Goal: Task Accomplishment & Management: Use online tool/utility

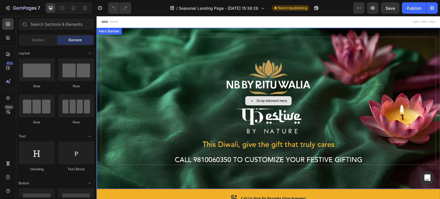
click at [170, 160] on div "Drop element here" at bounding box center [268, 101] width 335 height 128
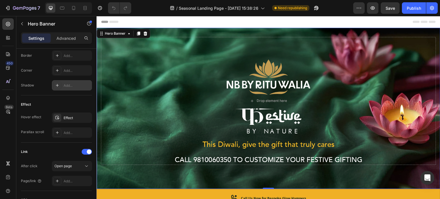
scroll to position [338, 0]
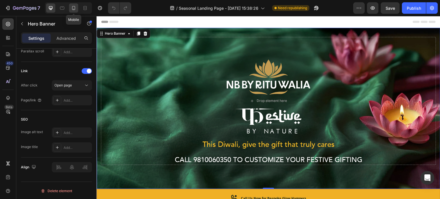
click at [76, 7] on icon at bounding box center [74, 8] width 6 height 6
type input "100%"
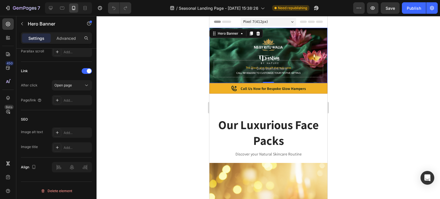
click at [348, 78] on div at bounding box center [267, 107] width 343 height 183
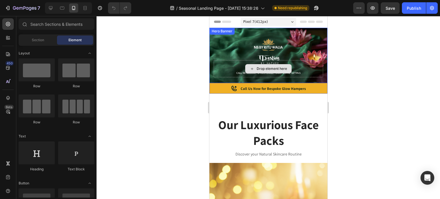
click at [308, 60] on div "Drop element here" at bounding box center [267, 68] width 109 height 17
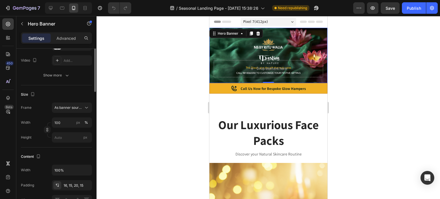
scroll to position [52, 0]
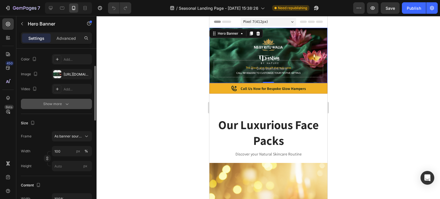
click at [65, 103] on icon "button" at bounding box center [67, 104] width 6 height 6
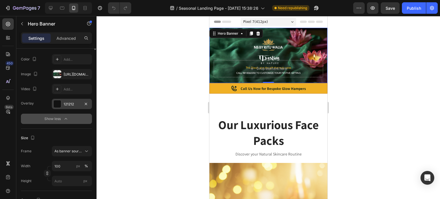
scroll to position [0, 0]
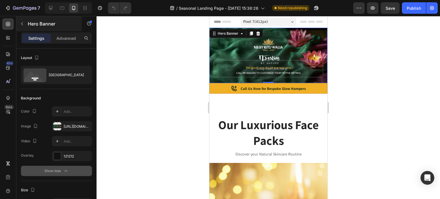
click at [76, 29] on div "Hero Banner" at bounding box center [48, 23] width 65 height 15
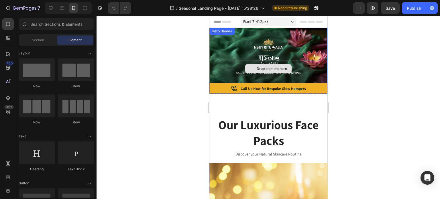
click at [233, 72] on div "Drop element here" at bounding box center [267, 68] width 109 height 17
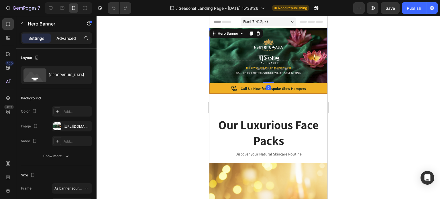
click at [63, 37] on p "Advanced" at bounding box center [65, 38] width 19 height 6
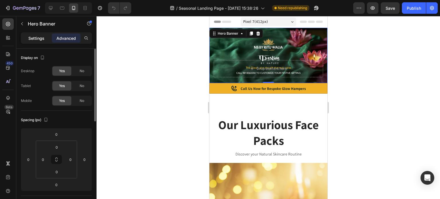
click at [43, 36] on p "Settings" at bounding box center [36, 38] width 16 height 6
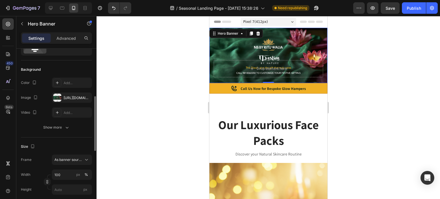
scroll to position [57, 0]
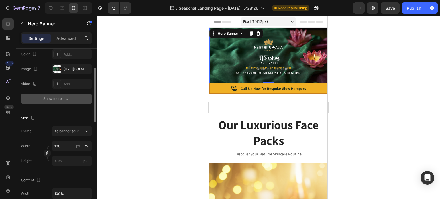
click at [60, 95] on button "Show more" at bounding box center [56, 99] width 71 height 10
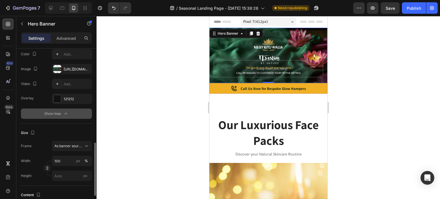
scroll to position [115, 0]
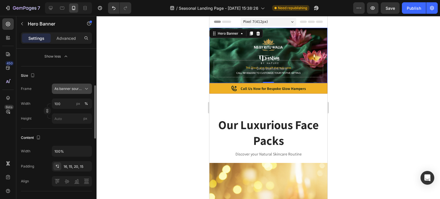
click at [62, 90] on span "As banner source" at bounding box center [68, 88] width 28 height 5
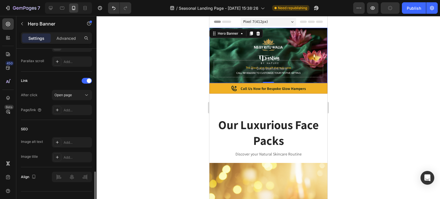
scroll to position [353, 0]
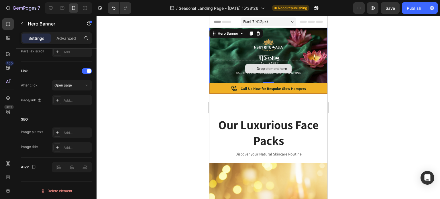
click at [240, 70] on div "Drop element here" at bounding box center [267, 68] width 109 height 17
click at [236, 64] on div "Drop element here" at bounding box center [267, 68] width 109 height 17
click at [233, 72] on div "Drop element here" at bounding box center [267, 68] width 109 height 17
click at [236, 72] on div "Drop element here" at bounding box center [267, 68] width 109 height 17
click at [178, 77] on div at bounding box center [267, 107] width 343 height 183
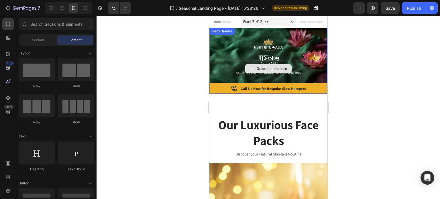
click at [225, 68] on div "Drop element here" at bounding box center [267, 68] width 109 height 17
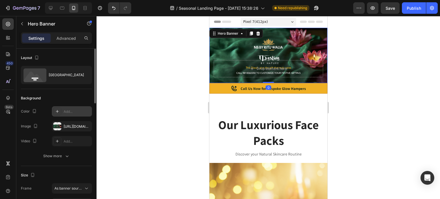
scroll to position [57, 0]
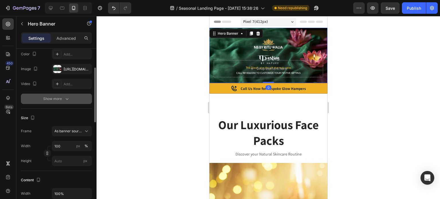
click at [66, 102] on button "Show more" at bounding box center [56, 99] width 71 height 10
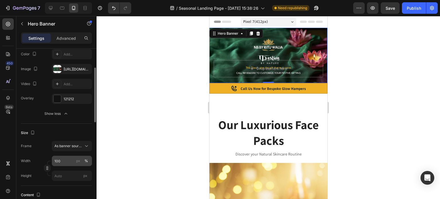
scroll to position [115, 0]
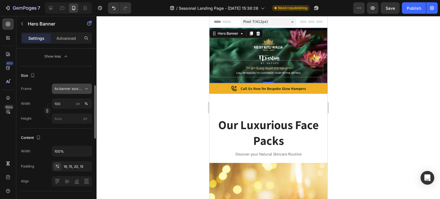
click at [79, 89] on span "As banner source" at bounding box center [68, 88] width 28 height 5
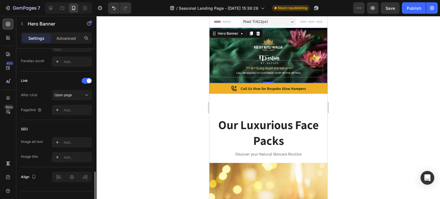
scroll to position [353, 0]
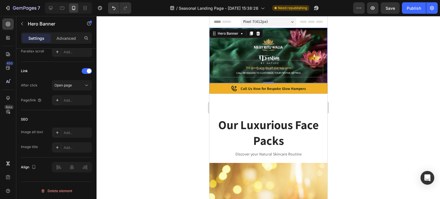
click at [225, 79] on div "Drop element here" at bounding box center [268, 69] width 118 height 27
click at [229, 68] on div "Drop element here" at bounding box center [267, 68] width 109 height 17
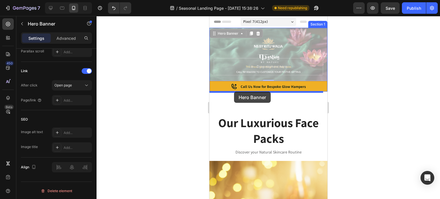
drag, startPoint x: 229, startPoint y: 68, endPoint x: 234, endPoint y: 92, distance: 23.6
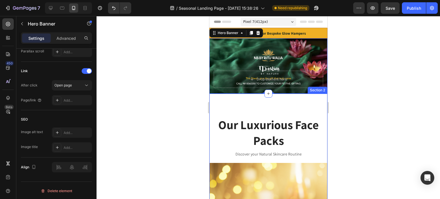
click at [190, 102] on div at bounding box center [267, 107] width 343 height 183
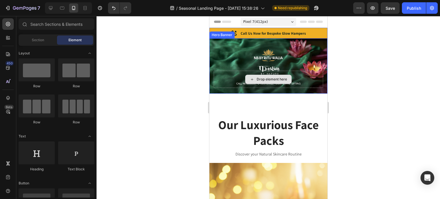
click at [237, 84] on div "Drop element here" at bounding box center [267, 79] width 109 height 17
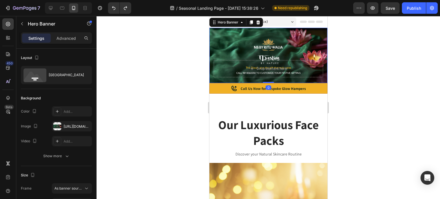
click at [198, 90] on div at bounding box center [267, 107] width 343 height 183
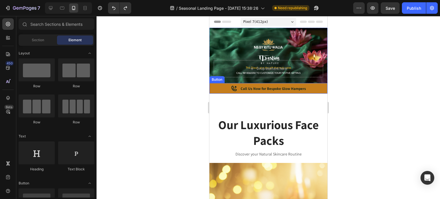
click at [227, 88] on link "Call Us Now for Bespoke Glow Hampers" at bounding box center [268, 88] width 118 height 11
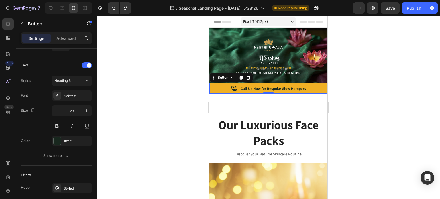
scroll to position [286, 0]
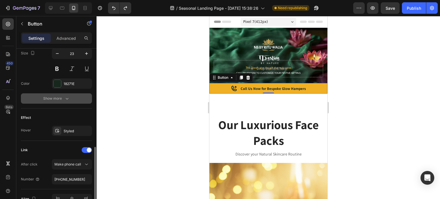
click at [66, 101] on button "Show more" at bounding box center [56, 98] width 71 height 10
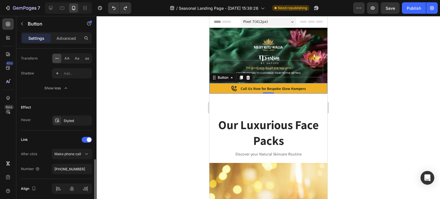
scroll to position [393, 0]
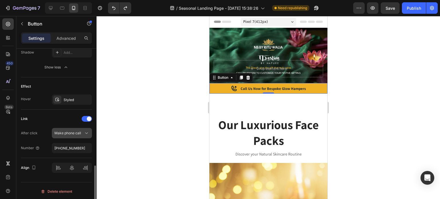
click at [73, 131] on span "Make phone call" at bounding box center [67, 133] width 27 height 4
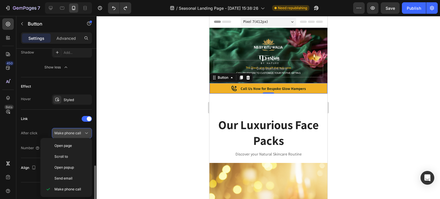
click at [73, 131] on span "Make phone call" at bounding box center [67, 133] width 27 height 4
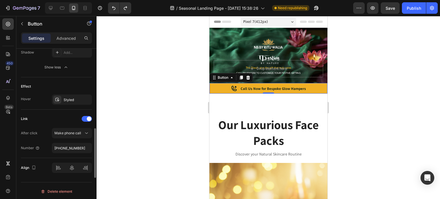
scroll to position [365, 0]
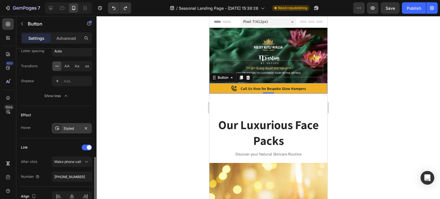
click at [63, 129] on div "Styled" at bounding box center [72, 128] width 40 height 10
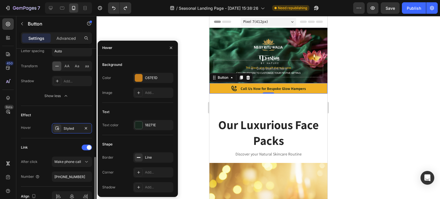
click at [58, 119] on div "Effect Hover Styled" at bounding box center [56, 122] width 71 height 32
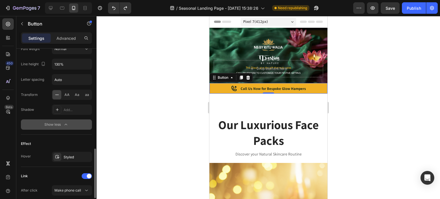
scroll to position [307, 0]
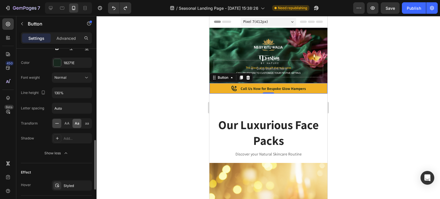
click at [73, 122] on div "Aa" at bounding box center [76, 123] width 9 height 9
click at [69, 122] on span "AA" at bounding box center [66, 123] width 5 height 5
click at [87, 123] on span "aa" at bounding box center [87, 123] width 4 height 5
click at [68, 123] on span "AA" at bounding box center [66, 123] width 5 height 5
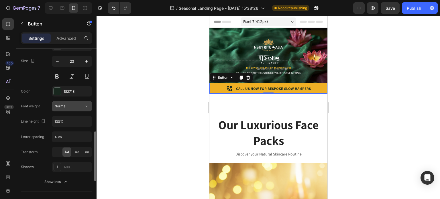
scroll to position [250, 0]
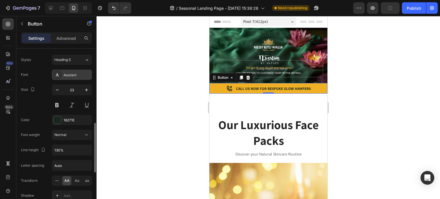
click at [77, 75] on div "Assistant" at bounding box center [77, 74] width 27 height 5
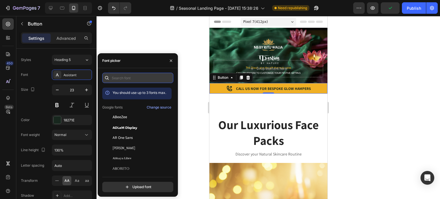
click at [124, 78] on input "text" at bounding box center [137, 78] width 71 height 10
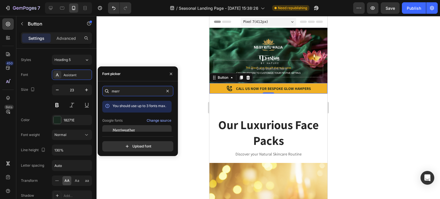
type input "merr"
click at [124, 130] on span "Merriweather" at bounding box center [124, 130] width 22 height 5
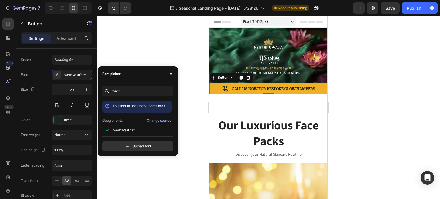
drag, startPoint x: 117, startPoint y: 43, endPoint x: 111, endPoint y: 47, distance: 7.0
click at [117, 43] on div at bounding box center [267, 107] width 343 height 183
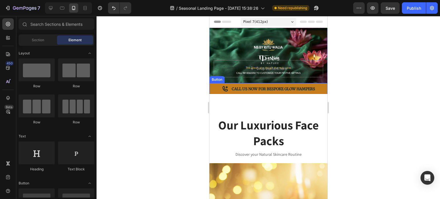
click at [216, 89] on link "Call Us Now for Bespoke Glow Hampers" at bounding box center [268, 88] width 118 height 11
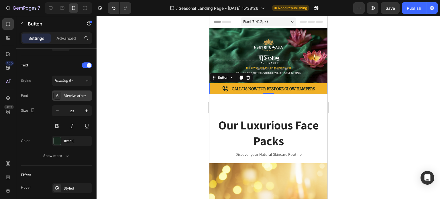
scroll to position [286, 0]
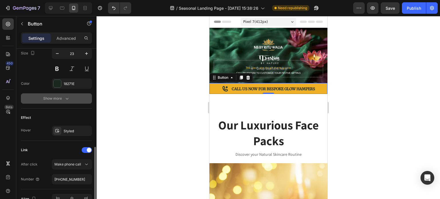
click at [68, 98] on icon "button" at bounding box center [67, 99] width 3 height 2
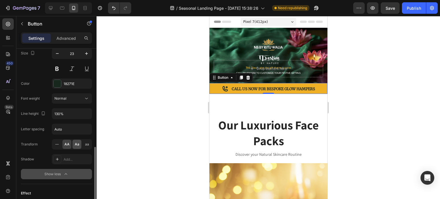
click at [77, 143] on span "Aa" at bounding box center [77, 144] width 5 height 5
click at [81, 143] on div "AA Aa aa" at bounding box center [72, 144] width 40 height 10
click at [85, 143] on span "aa" at bounding box center [87, 144] width 4 height 5
click at [79, 142] on div "Aa" at bounding box center [76, 144] width 9 height 9
click at [164, 79] on div at bounding box center [267, 107] width 343 height 183
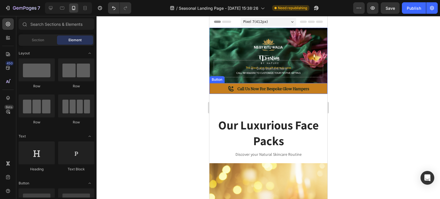
click at [218, 88] on link "Call Us Now for Bespoke Glow Hampers" at bounding box center [268, 88] width 118 height 11
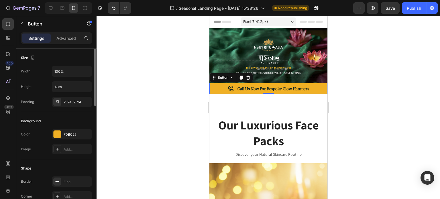
scroll to position [29, 0]
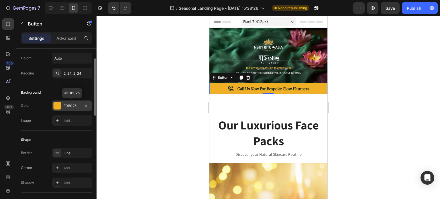
click at [70, 101] on div "F0B025" at bounding box center [72, 106] width 40 height 10
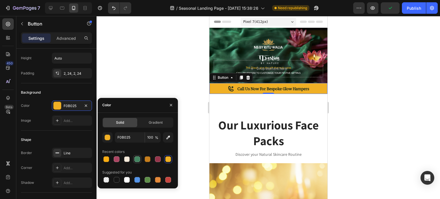
click at [141, 159] on div at bounding box center [137, 159] width 8 height 8
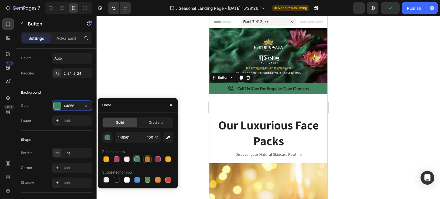
click at [146, 159] on div at bounding box center [148, 159] width 6 height 6
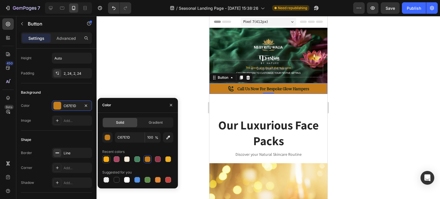
click at [110, 158] on div at bounding box center [106, 159] width 8 height 8
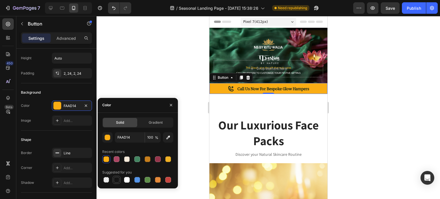
click at [117, 180] on div at bounding box center [117, 180] width 6 height 6
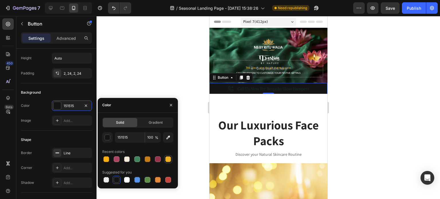
click at [166, 159] on div at bounding box center [168, 159] width 6 height 6
type input "F0B025"
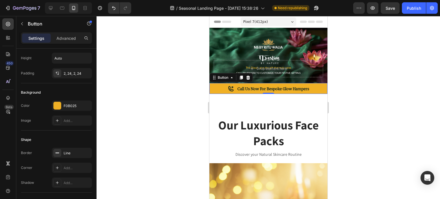
click at [129, 82] on div at bounding box center [267, 107] width 343 height 183
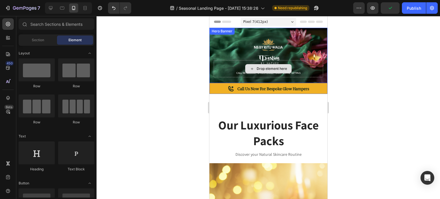
click at [241, 56] on div "Drop element here" at bounding box center [268, 69] width 118 height 27
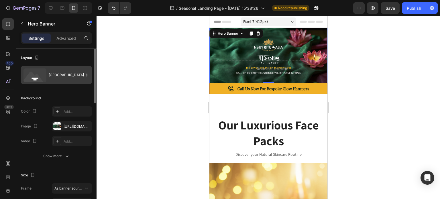
click at [57, 76] on div "[GEOGRAPHIC_DATA]" at bounding box center [66, 74] width 35 height 13
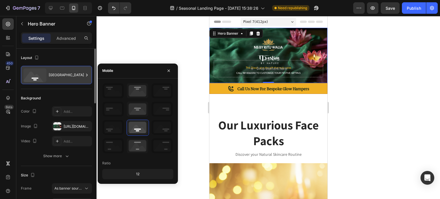
click at [57, 76] on div "[GEOGRAPHIC_DATA]" at bounding box center [66, 74] width 35 height 13
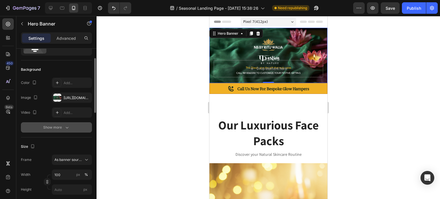
click at [56, 127] on div "Show more" at bounding box center [56, 128] width 27 height 6
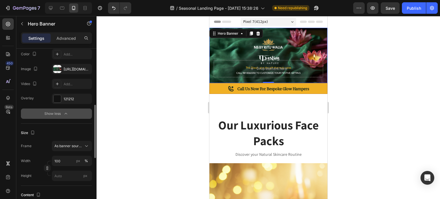
scroll to position [86, 0]
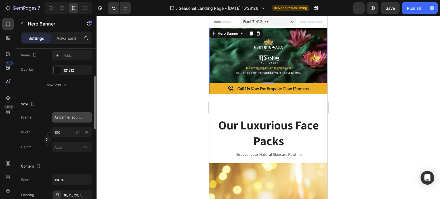
click at [65, 113] on button "As banner source" at bounding box center [72, 117] width 40 height 10
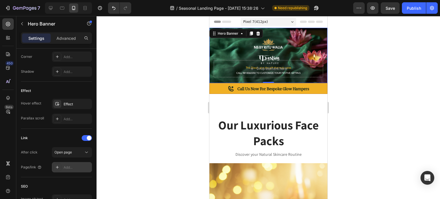
scroll to position [344, 0]
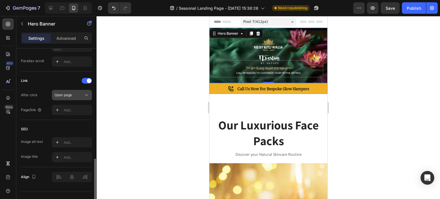
click at [76, 98] on button "Open page" at bounding box center [72, 95] width 40 height 10
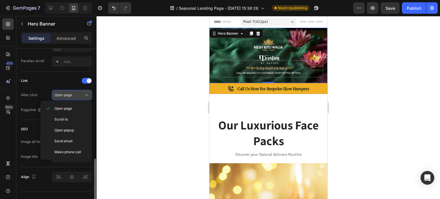
click at [76, 98] on button "Open page" at bounding box center [72, 95] width 40 height 10
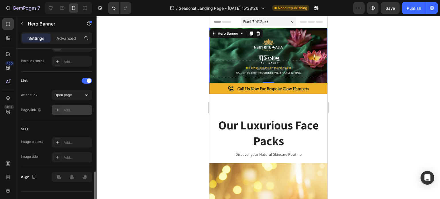
scroll to position [353, 0]
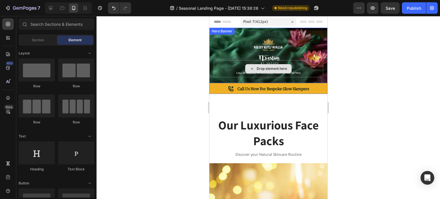
click at [277, 66] on div "Drop element here" at bounding box center [271, 68] width 30 height 5
click at [294, 65] on div "Drop element here" at bounding box center [267, 68] width 109 height 17
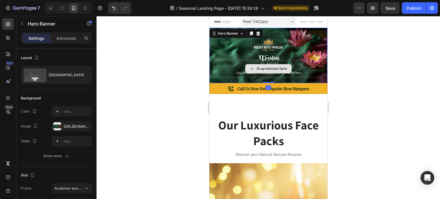
click at [300, 72] on div "Drop element here" at bounding box center [267, 68] width 109 height 17
click at [301, 74] on div "Drop element here" at bounding box center [267, 68] width 109 height 17
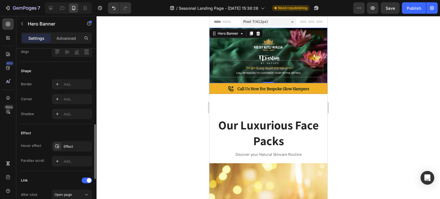
drag, startPoint x: 69, startPoint y: 41, endPoint x: 68, endPoint y: 48, distance: 7.3
click at [69, 41] on div "Advanced" at bounding box center [66, 38] width 29 height 9
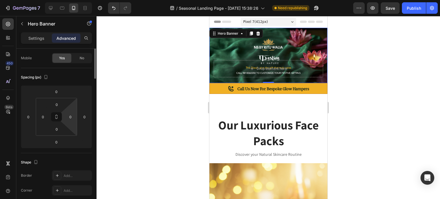
scroll to position [0, 0]
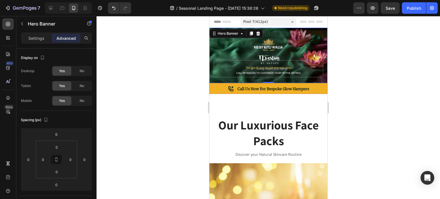
click at [165, 73] on div at bounding box center [267, 107] width 343 height 183
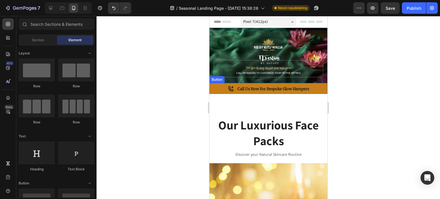
click at [223, 89] on link "Call Us Now for Bespoke Glow Hampers" at bounding box center [268, 88] width 118 height 11
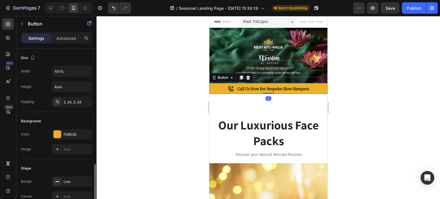
scroll to position [86, 0]
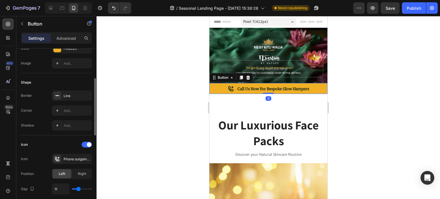
click at [66, 46] on div "Settings Advanced" at bounding box center [56, 40] width 80 height 16
click at [64, 50] on div "F0B025" at bounding box center [72, 48] width 17 height 5
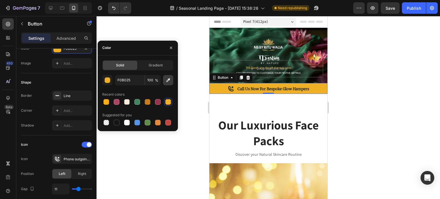
click at [168, 83] on button "button" at bounding box center [168, 80] width 10 height 10
type input "212121"
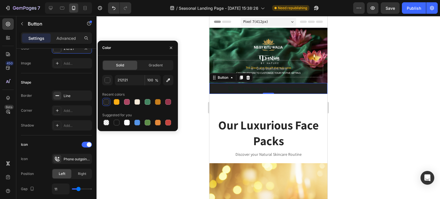
click at [125, 67] on div "Solid" at bounding box center [120, 65] width 34 height 9
click at [148, 64] on div "Gradient" at bounding box center [155, 65] width 34 height 9
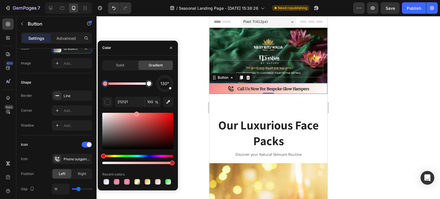
drag, startPoint x: 146, startPoint y: 130, endPoint x: 136, endPoint y: 93, distance: 38.8
click at [136, 93] on div "130° 212121 100 % Recent colors" at bounding box center [137, 130] width 71 height 111
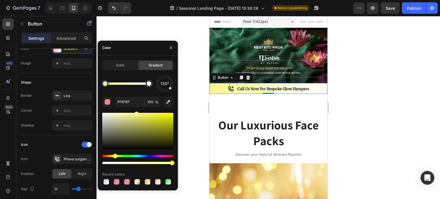
drag, startPoint x: 111, startPoint y: 155, endPoint x: 114, endPoint y: 154, distance: 3.5
click at [114, 155] on div "Hue" at bounding box center [137, 156] width 71 height 2
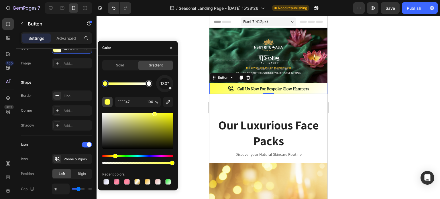
drag, startPoint x: 159, startPoint y: 114, endPoint x: 107, endPoint y: 99, distance: 55.0
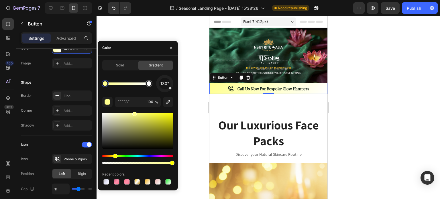
drag, startPoint x: 154, startPoint y: 115, endPoint x: 134, endPoint y: 109, distance: 20.6
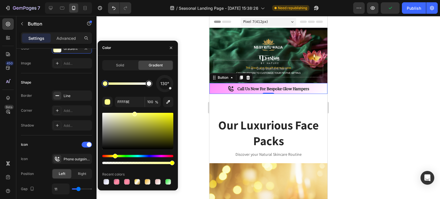
click at [162, 156] on div "Hue" at bounding box center [137, 156] width 71 height 2
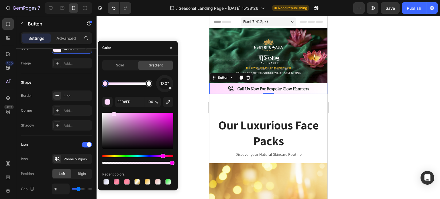
drag, startPoint x: 157, startPoint y: 131, endPoint x: 122, endPoint y: 95, distance: 50.6
drag, startPoint x: 107, startPoint y: 154, endPoint x: 96, endPoint y: 154, distance: 10.6
click at [96, 154] on div "450 Beta Sections(18) Elements(83) Section Element Hero Section Product Detail …" at bounding box center [48, 107] width 96 height 183
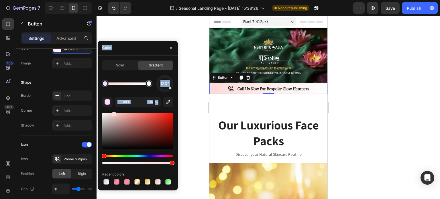
click at [101, 156] on div "Solid Gradient 130° FFD8FD 100 % Recent colors" at bounding box center [138, 123] width 80 height 126
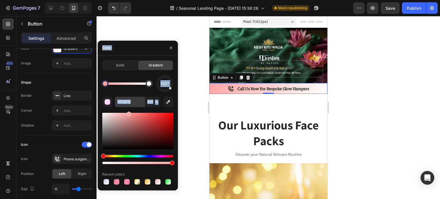
type input "FF9696"
drag, startPoint x: 131, startPoint y: 117, endPoint x: 134, endPoint y: 97, distance: 20.0
click at [129, 76] on div "130°" at bounding box center [137, 83] width 71 height 17
click at [139, 162] on div at bounding box center [137, 163] width 71 height 2
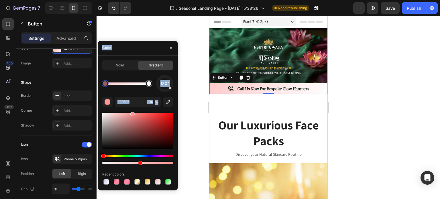
type input "52"
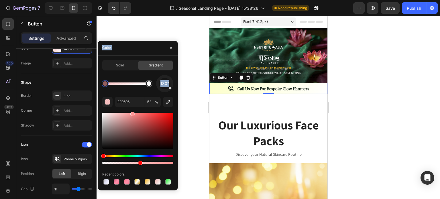
click at [115, 155] on div "Hue" at bounding box center [137, 156] width 71 height 2
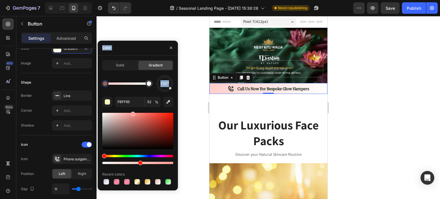
click at [103, 155] on div "Hue" at bounding box center [137, 156] width 71 height 2
drag, startPoint x: 133, startPoint y: 117, endPoint x: 147, endPoint y: 95, distance: 25.3
drag, startPoint x: 143, startPoint y: 118, endPoint x: 151, endPoint y: 106, distance: 14.0
click at [151, 106] on div "130° E28981 52 % Recent colors" at bounding box center [137, 130] width 71 height 111
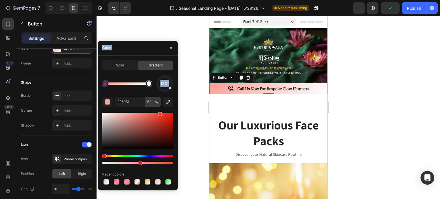
type input "FF4332"
drag, startPoint x: 145, startPoint y: 119, endPoint x: 147, endPoint y: 105, distance: 14.1
click at [117, 69] on div "Solid" at bounding box center [120, 65] width 34 height 9
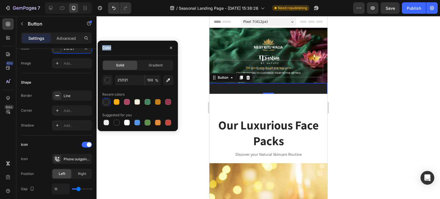
click at [149, 111] on div "Suggested for you" at bounding box center [137, 115] width 71 height 9
click at [165, 82] on button "button" at bounding box center [168, 80] width 10 height 10
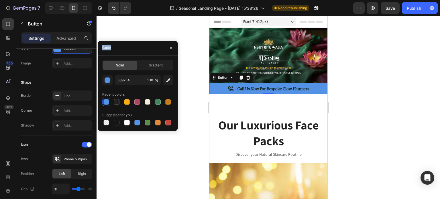
click at [154, 90] on div "Recent colors" at bounding box center [137, 94] width 71 height 9
click at [115, 80] on div "5392E4 100 %" at bounding box center [137, 80] width 71 height 10
click at [103, 80] on button "button" at bounding box center [107, 80] width 10 height 10
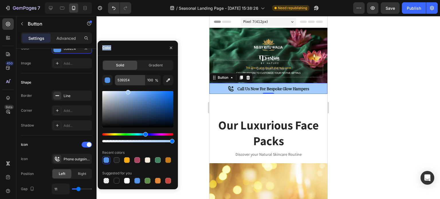
drag, startPoint x: 140, startPoint y: 105, endPoint x: 127, endPoint y: 80, distance: 28.2
click at [127, 80] on div "5392E4 100 % Recent colors Suggested for you" at bounding box center [137, 130] width 71 height 110
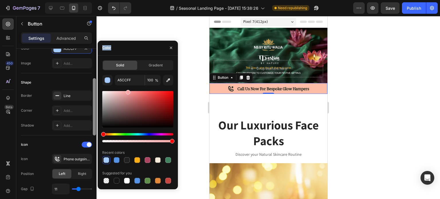
drag, startPoint x: 106, startPoint y: 135, endPoint x: 96, endPoint y: 135, distance: 10.0
click at [96, 135] on div "450 Beta Sections(18) Elements(83) Section Element Hero Section Product Detail …" at bounding box center [48, 107] width 96 height 183
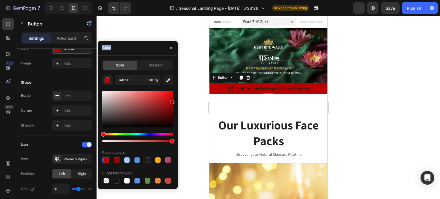
drag, startPoint x: 135, startPoint y: 103, endPoint x: 173, endPoint y: 101, distance: 38.2
click at [173, 101] on div at bounding box center [137, 109] width 71 height 36
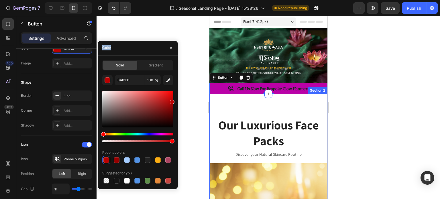
click at [163, 133] on div "Hue" at bounding box center [137, 134] width 71 height 2
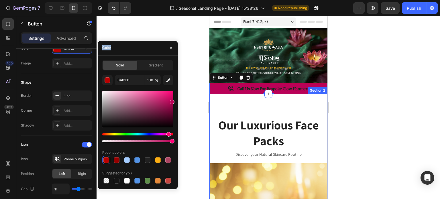
click at [168, 133] on div "Hue" at bounding box center [137, 134] width 71 height 2
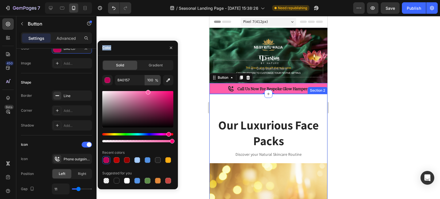
drag, startPoint x: 166, startPoint y: 96, endPoint x: 147, endPoint y: 83, distance: 22.7
click at [147, 83] on div "BA0157 100 % Recent colors Suggested for you" at bounding box center [137, 130] width 71 height 110
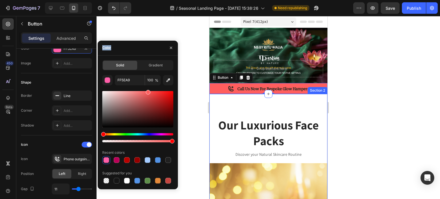
drag, startPoint x: 134, startPoint y: 135, endPoint x: 100, endPoint y: 129, distance: 34.0
click at [97, 0] on div "7 Version history / Seasonal Landing Page - [DATE] 15:38:26 Need republishing P…" at bounding box center [220, 0] width 440 height 0
type input "FF5E5E"
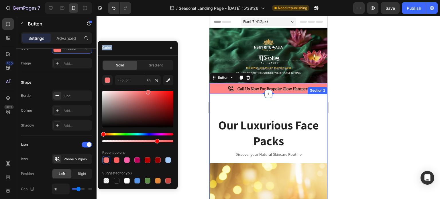
drag, startPoint x: 165, startPoint y: 141, endPoint x: 156, endPoint y: 142, distance: 8.7
click at [156, 142] on div at bounding box center [137, 141] width 71 height 2
type input "76"
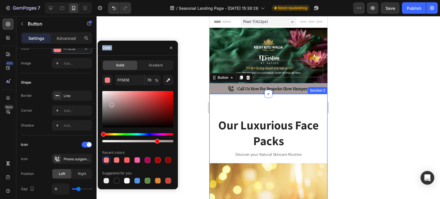
drag, startPoint x: 112, startPoint y: 121, endPoint x: 111, endPoint y: 104, distance: 16.9
click at [111, 104] on div at bounding box center [137, 109] width 71 height 36
click at [112, 133] on div "Hue" at bounding box center [137, 134] width 71 height 2
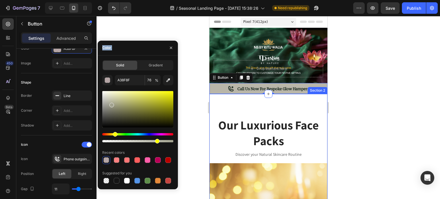
click at [114, 134] on div "Hue" at bounding box center [115, 134] width 5 height 5
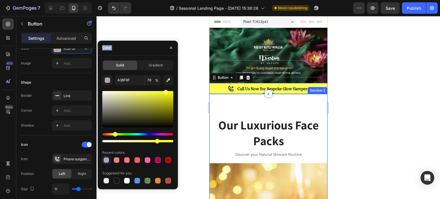
type input "FFFF1E"
drag, startPoint x: 125, startPoint y: 109, endPoint x: 165, endPoint y: 88, distance: 45.1
click at [165, 88] on div "FFFF1E 76 % Recent colors Suggested for you" at bounding box center [137, 130] width 71 height 110
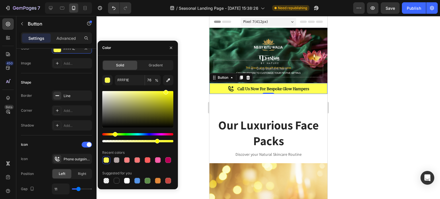
click at [200, 51] on div at bounding box center [267, 107] width 343 height 183
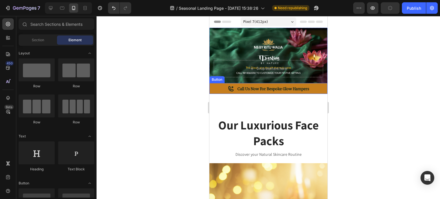
click at [223, 89] on link "Call Us Now for Bespoke Glow Hampers" at bounding box center [268, 88] width 118 height 11
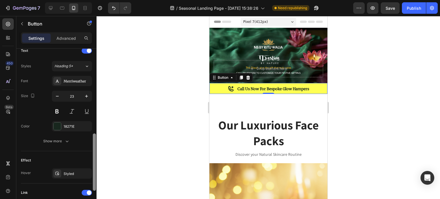
drag, startPoint x: 96, startPoint y: 99, endPoint x: 93, endPoint y: 180, distance: 80.8
click at [94, 181] on div at bounding box center [94, 161] width 3 height 57
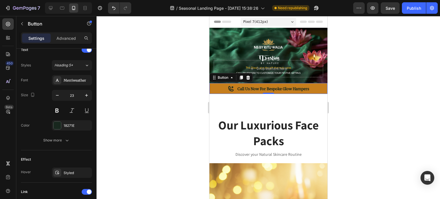
click at [220, 85] on link "Call Us Now for Bespoke Glow Hampers" at bounding box center [268, 88] width 118 height 11
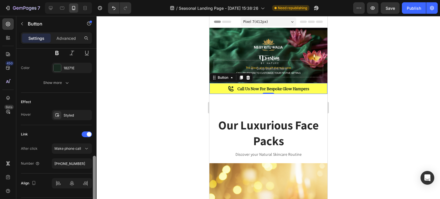
scroll to position [305, 0]
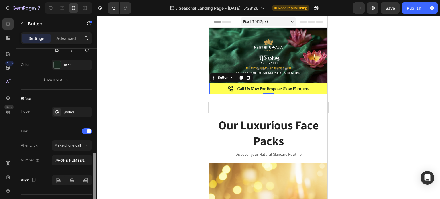
drag, startPoint x: 94, startPoint y: 142, endPoint x: 87, endPoint y: 155, distance: 15.4
click at [94, 162] on div at bounding box center [94, 181] width 3 height 57
click at [75, 111] on div "Styled" at bounding box center [72, 112] width 17 height 5
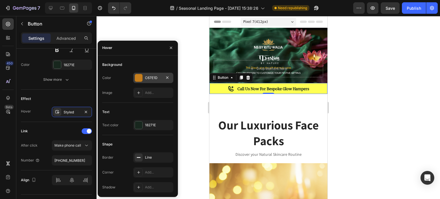
click at [151, 79] on div "C67E1D" at bounding box center [153, 77] width 17 height 5
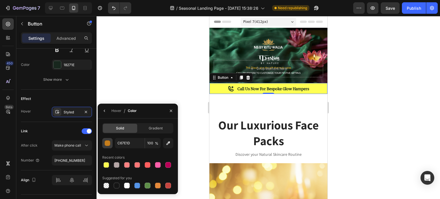
click at [104, 143] on button "button" at bounding box center [107, 143] width 10 height 10
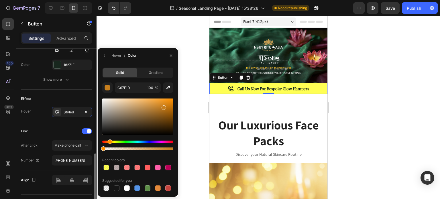
drag, startPoint x: 126, startPoint y: 149, endPoint x: 91, endPoint y: 150, distance: 34.7
click at [91, 150] on div "450 Beta Sections(18) Elements(83) Section Element Hero Section Product Detail …" at bounding box center [48, 107] width 96 height 183
drag, startPoint x: 123, startPoint y: 116, endPoint x: 93, endPoint y: 83, distance: 44.8
click at [93, 83] on div "450 Beta Sections(18) Elements(83) Section Element Hero Section Product Detail …" at bounding box center [48, 107] width 96 height 183
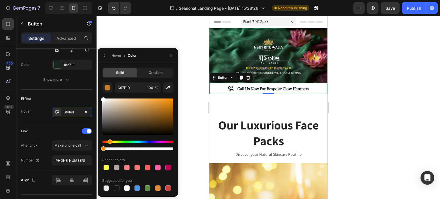
type input "FFFFFF"
type input "0"
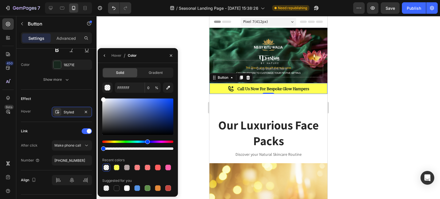
drag, startPoint x: 147, startPoint y: 141, endPoint x: 150, endPoint y: 140, distance: 3.4
click at [150, 141] on div "Hue" at bounding box center [137, 142] width 71 height 2
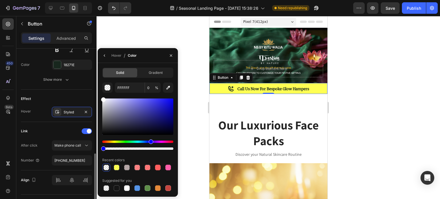
drag, startPoint x: 143, startPoint y: 113, endPoint x: 86, endPoint y: 84, distance: 64.2
click at [86, 84] on div "450 Beta Sections(18) Elements(83) Section Element Hero Section Product Detail …" at bounding box center [48, 107] width 96 height 183
drag, startPoint x: 135, startPoint y: 104, endPoint x: 131, endPoint y: 95, distance: 9.5
click at [131, 95] on div "FFFFFF 0 % Recent colors Suggested for you" at bounding box center [137, 137] width 71 height 110
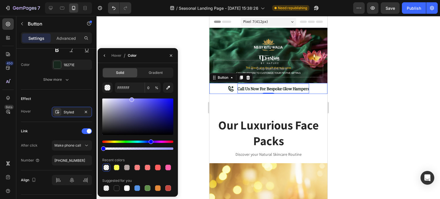
type input "9A99FF"
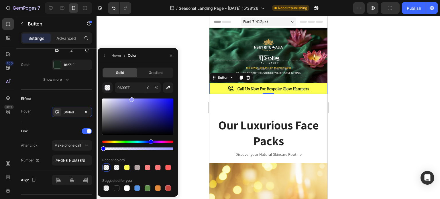
click at [139, 149] on div at bounding box center [137, 148] width 71 height 2
click at [137, 149] on div at bounding box center [137, 148] width 71 height 2
type input "49"
click at [166, 140] on div at bounding box center [137, 124] width 71 height 54
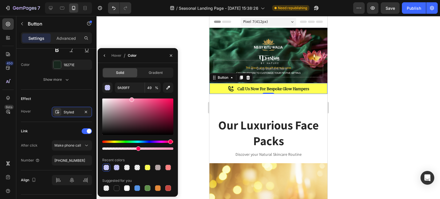
click at [170, 142] on div "Hue" at bounding box center [137, 142] width 71 height 2
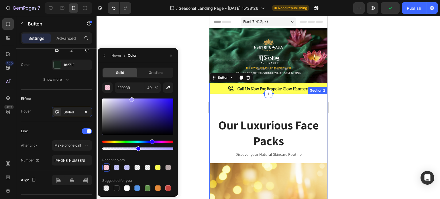
click at [151, 141] on div "Hue" at bounding box center [137, 142] width 71 height 2
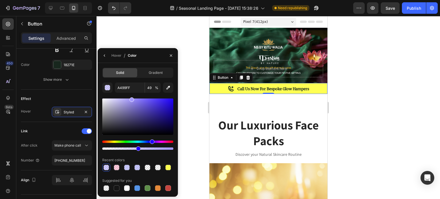
click at [163, 141] on div "Hue" at bounding box center [137, 142] width 71 height 2
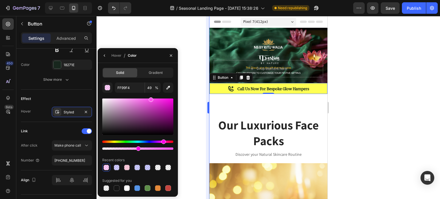
drag, startPoint x: 151, startPoint y: 103, endPoint x: 206, endPoint y: 85, distance: 57.0
click at [150, 95] on div "FF99F4 49 % Recent colors Suggested for you" at bounding box center [137, 137] width 71 height 110
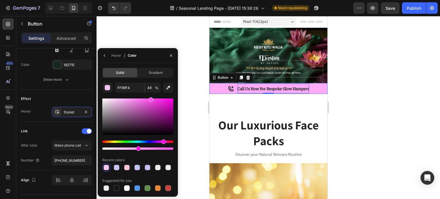
type input "FF54ED"
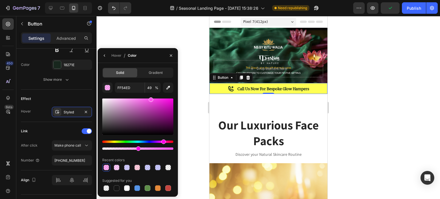
click at [201, 90] on div at bounding box center [267, 107] width 343 height 183
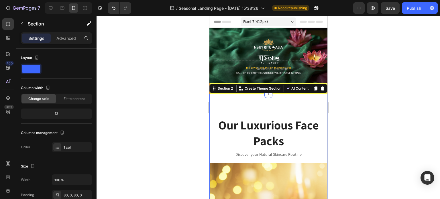
click at [192, 99] on div at bounding box center [267, 107] width 343 height 183
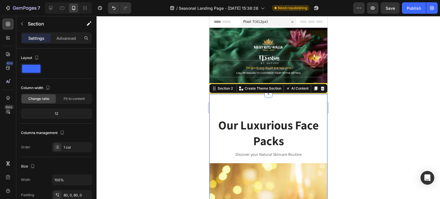
click at [233, 118] on h2 "Our Luxurious Face Packs" at bounding box center [267, 133] width 109 height 32
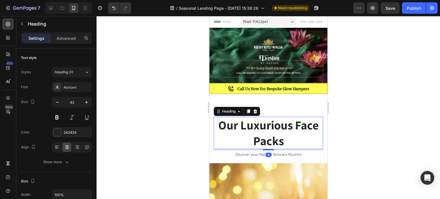
click at [217, 123] on h2 "Our Luxurious Face Packs" at bounding box center [267, 133] width 109 height 32
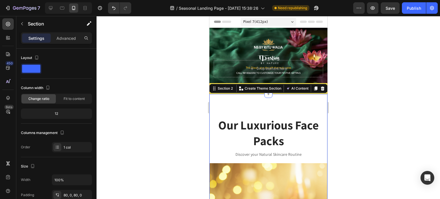
click at [259, 128] on p "Our Luxurious Face Packs" at bounding box center [268, 132] width 108 height 31
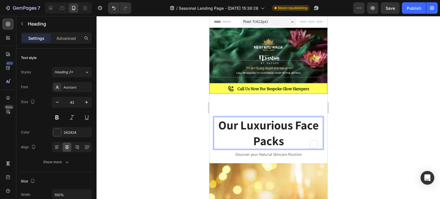
click at [73, 44] on div "Settings Advanced" at bounding box center [56, 40] width 80 height 16
click at [73, 41] on p "Advanced" at bounding box center [65, 38] width 19 height 6
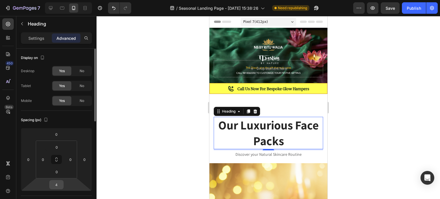
click at [58, 185] on input "4" at bounding box center [56, 184] width 11 height 9
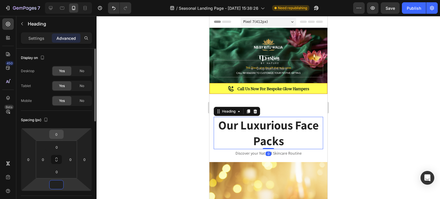
type input "0"
click at [59, 136] on input "0" at bounding box center [56, 134] width 11 height 9
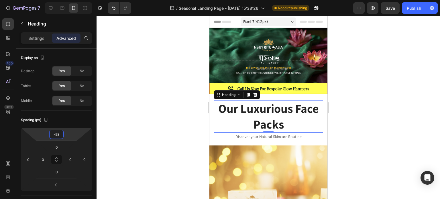
type input "-59"
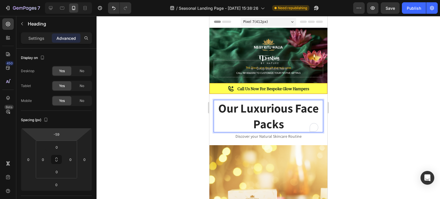
click at [280, 123] on p "Our Luxurious Face Packs" at bounding box center [268, 116] width 108 height 31
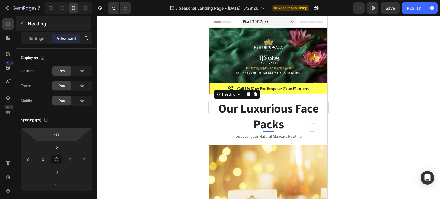
click at [37, 29] on div "Heading" at bounding box center [53, 23] width 74 height 15
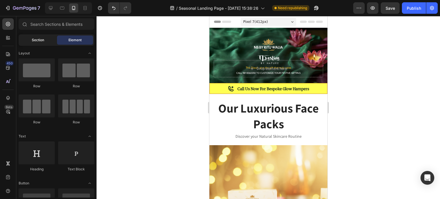
click at [37, 39] on span "Section" at bounding box center [38, 40] width 12 height 5
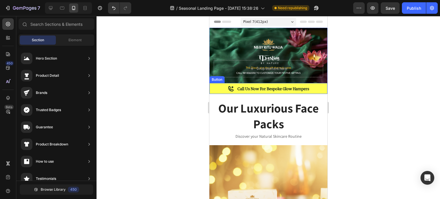
click at [260, 111] on p "Our Luxurious Face Packs" at bounding box center [268, 116] width 108 height 31
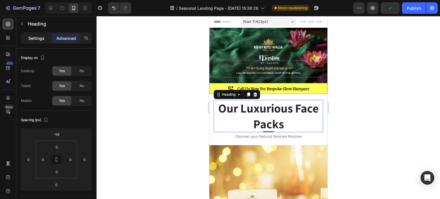
click at [34, 40] on p "Settings" at bounding box center [36, 38] width 16 height 6
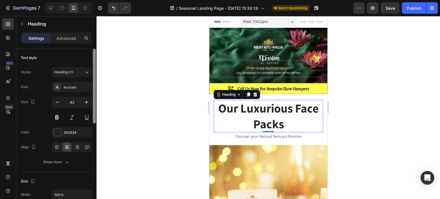
scroll to position [11, 0]
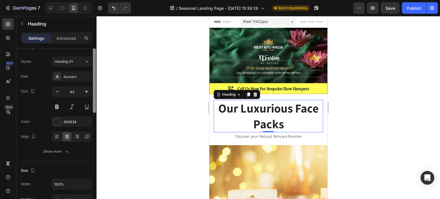
click at [94, 84] on div at bounding box center [94, 75] width 3 height 75
click at [56, 93] on icon "button" at bounding box center [57, 92] width 6 height 6
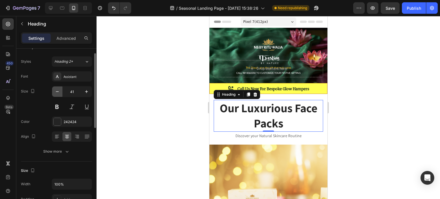
click at [56, 93] on icon "button" at bounding box center [57, 92] width 6 height 6
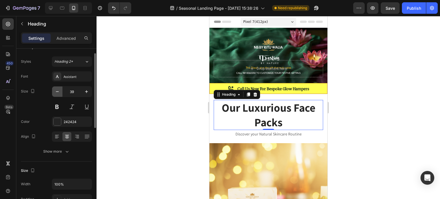
click at [56, 93] on icon "button" at bounding box center [57, 92] width 6 height 6
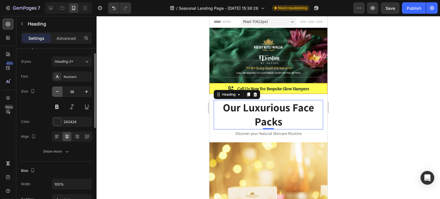
click at [56, 93] on icon "button" at bounding box center [57, 92] width 6 height 6
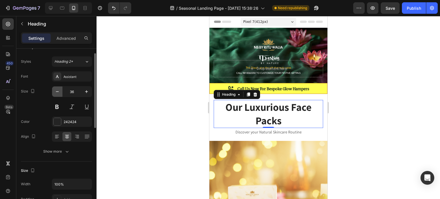
click at [56, 93] on icon "button" at bounding box center [57, 92] width 6 height 6
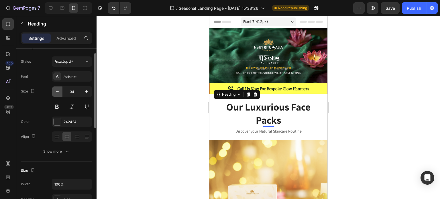
click at [56, 94] on icon "button" at bounding box center [57, 92] width 6 height 6
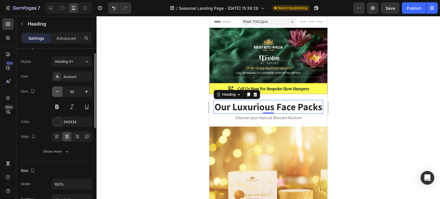
click at [56, 94] on icon "button" at bounding box center [57, 92] width 6 height 6
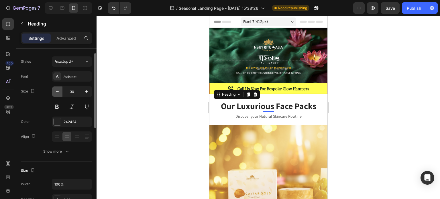
click at [56, 94] on icon "button" at bounding box center [57, 92] width 6 height 6
click at [60, 92] on button "button" at bounding box center [57, 91] width 10 height 10
type input "28"
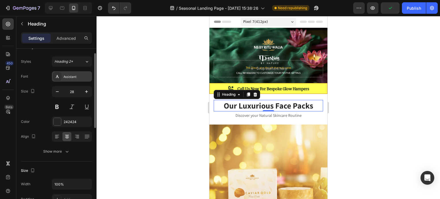
click at [77, 77] on div "Assistant" at bounding box center [77, 76] width 27 height 5
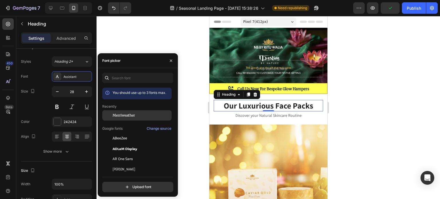
click at [124, 116] on span "Merriweather" at bounding box center [124, 115] width 22 height 5
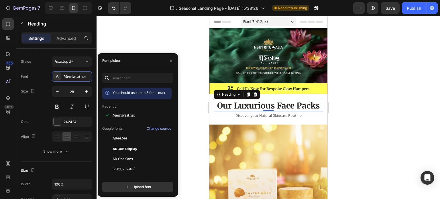
click at [155, 39] on div at bounding box center [267, 107] width 343 height 183
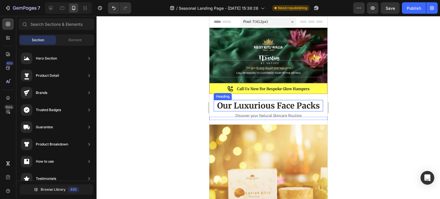
click at [244, 103] on p "Our Luxurious Face Packs" at bounding box center [268, 106] width 108 height 10
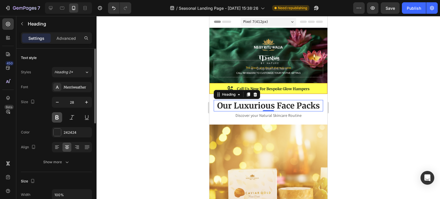
click at [60, 121] on button at bounding box center [57, 117] width 10 height 10
click at [59, 120] on button at bounding box center [57, 117] width 10 height 10
click at [72, 118] on button at bounding box center [72, 117] width 10 height 10
click at [78, 118] on div at bounding box center [72, 117] width 40 height 10
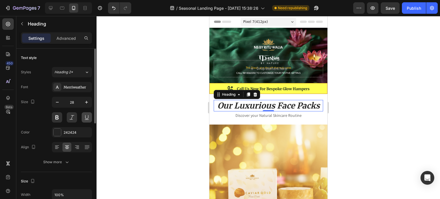
click at [86, 117] on button at bounding box center [87, 117] width 10 height 10
click at [76, 117] on button at bounding box center [72, 117] width 10 height 10
click at [60, 119] on button at bounding box center [57, 117] width 10 height 10
click at [71, 119] on button at bounding box center [72, 117] width 10 height 10
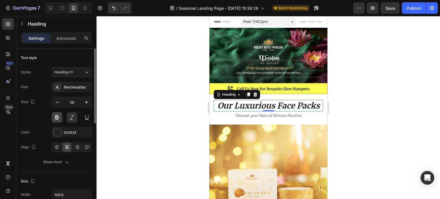
click at [57, 119] on button at bounding box center [57, 117] width 10 height 10
click at [68, 117] on button at bounding box center [72, 117] width 10 height 10
click at [58, 104] on icon "button" at bounding box center [57, 102] width 6 height 6
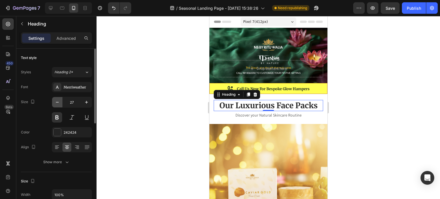
click at [58, 104] on icon "button" at bounding box center [57, 102] width 6 height 6
type input "26"
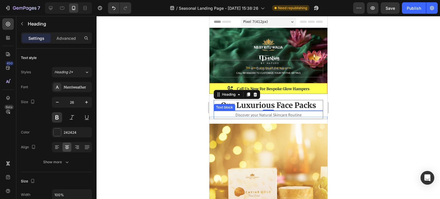
click at [245, 113] on p "Discover your Natural Skincare Routine" at bounding box center [268, 114] width 108 height 7
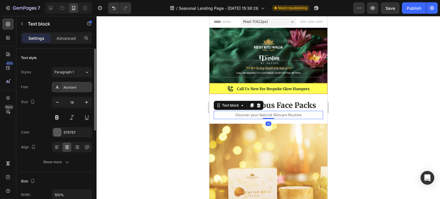
click at [68, 86] on div "Assistant" at bounding box center [77, 87] width 27 height 5
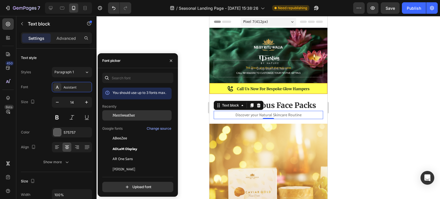
click at [122, 117] on span "Merriweather" at bounding box center [124, 115] width 22 height 5
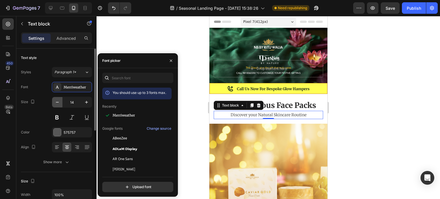
click at [60, 103] on button "button" at bounding box center [57, 102] width 10 height 10
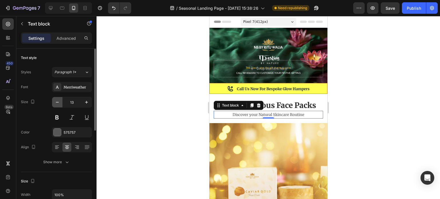
click at [60, 103] on button "button" at bounding box center [57, 102] width 10 height 10
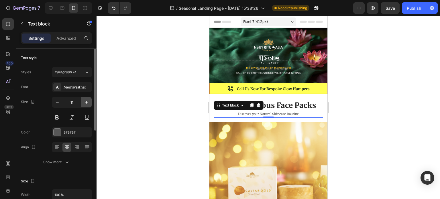
click at [86, 101] on icon "button" at bounding box center [87, 102] width 6 height 6
type input "12"
click at [147, 97] on div at bounding box center [267, 107] width 343 height 183
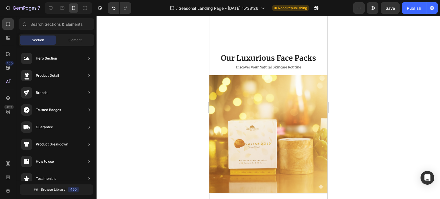
scroll to position [134, 0]
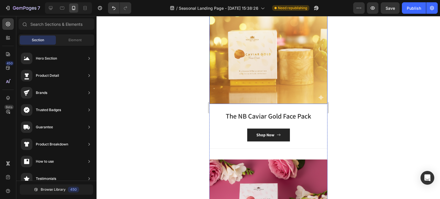
click at [293, 73] on img at bounding box center [268, 45] width 118 height 118
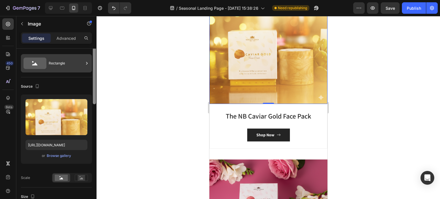
scroll to position [6, 0]
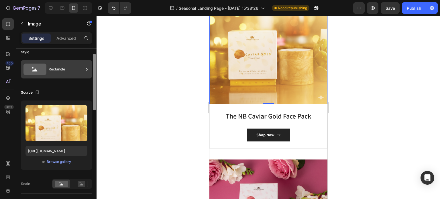
drag, startPoint x: 94, startPoint y: 74, endPoint x: 90, endPoint y: 76, distance: 4.0
click at [90, 76] on div "Style Rectangle Source Upload Image [URL][DOMAIN_NAME] or Browse gallery Scale …" at bounding box center [56, 132] width 80 height 167
click at [61, 65] on div "Rectangle" at bounding box center [66, 69] width 35 height 13
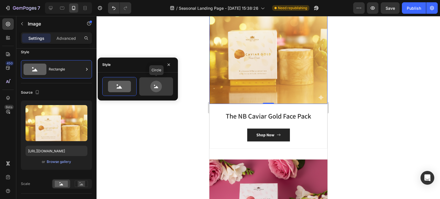
click at [156, 87] on icon at bounding box center [156, 87] width 4 height 2
type input "80"
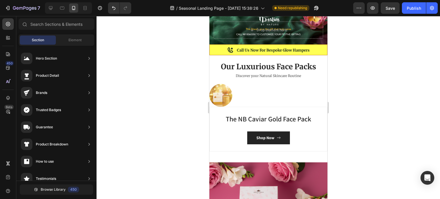
scroll to position [29, 0]
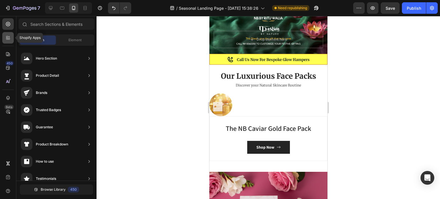
click at [8, 41] on div at bounding box center [7, 37] width 11 height 11
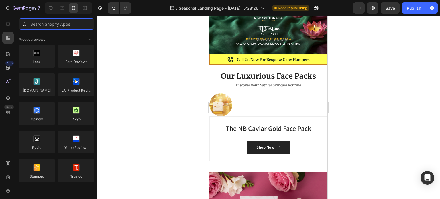
click at [54, 23] on input "text" at bounding box center [57, 23] width 76 height 11
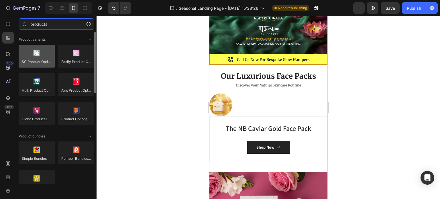
type input "products"
click at [36, 60] on div at bounding box center [37, 56] width 36 height 23
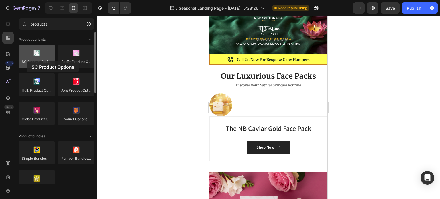
drag, startPoint x: 36, startPoint y: 60, endPoint x: 45, endPoint y: 52, distance: 12.0
click at [21, 60] on div at bounding box center [37, 56] width 36 height 23
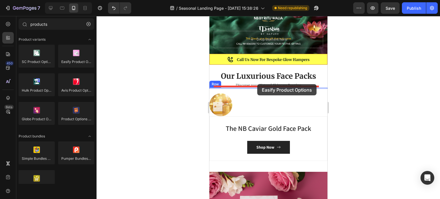
drag, startPoint x: 289, startPoint y: 68, endPoint x: 257, endPoint y: 84, distance: 35.5
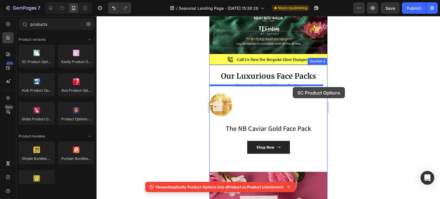
drag, startPoint x: 250, startPoint y: 72, endPoint x: 292, endPoint y: 87, distance: 44.6
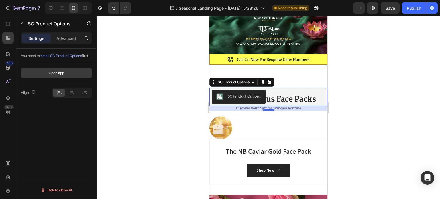
click at [68, 76] on button "Open app" at bounding box center [56, 73] width 71 height 10
click at [268, 80] on icon at bounding box center [269, 82] width 5 height 5
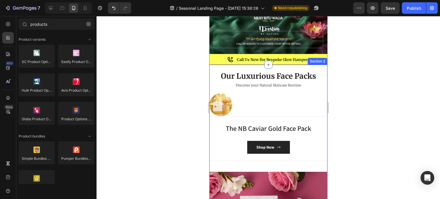
click at [201, 83] on div at bounding box center [267, 107] width 343 height 183
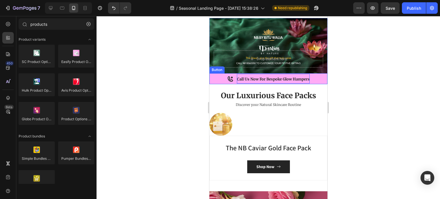
scroll to position [0, 0]
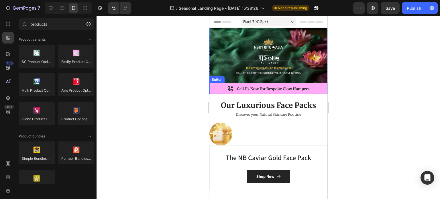
click at [227, 87] on icon at bounding box center [230, 88] width 7 height 7
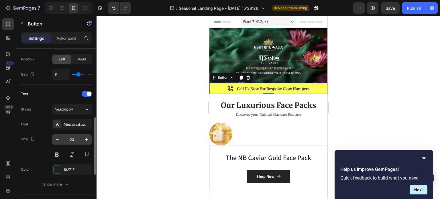
scroll to position [286, 0]
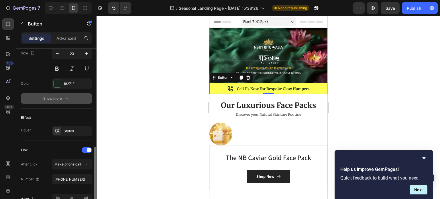
click at [63, 96] on div "Show more" at bounding box center [56, 99] width 27 height 6
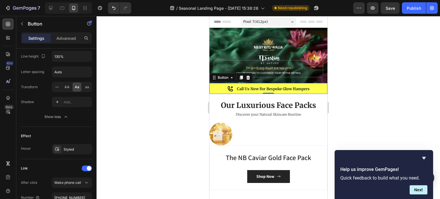
scroll to position [393, 0]
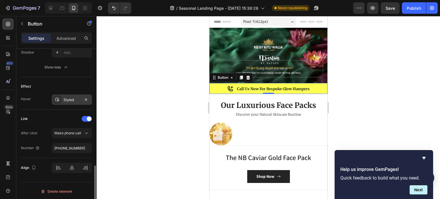
click at [77, 99] on div "Styled" at bounding box center [72, 99] width 17 height 5
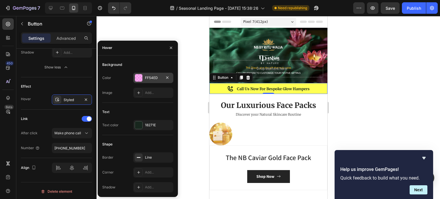
click at [149, 78] on div "FF54ED" at bounding box center [153, 77] width 17 height 5
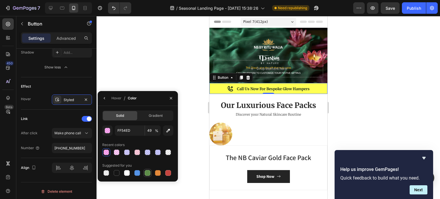
click at [145, 173] on div at bounding box center [148, 173] width 6 height 6
type input "5E8E49"
type input "100"
click at [116, 99] on div "Hover" at bounding box center [116, 98] width 10 height 5
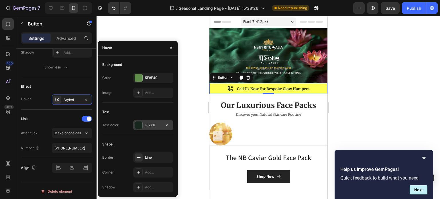
click at [149, 122] on div "18271E" at bounding box center [153, 125] width 40 height 10
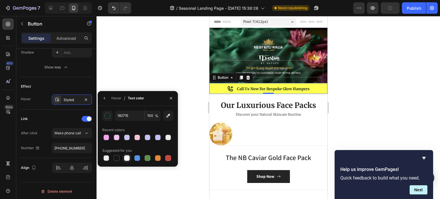
click at [125, 160] on div at bounding box center [127, 158] width 6 height 6
type input "FFFFFF"
click at [180, 58] on div at bounding box center [267, 107] width 343 height 183
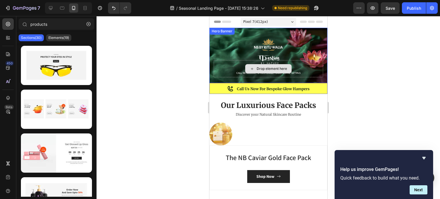
scroll to position [29, 0]
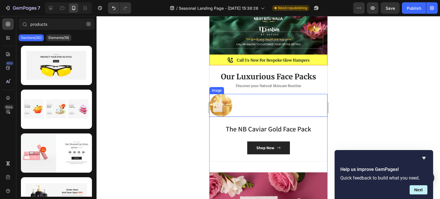
click at [247, 104] on link at bounding box center [268, 105] width 118 height 23
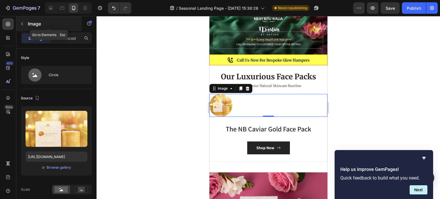
click at [28, 27] on div "Image" at bounding box center [48, 23] width 65 height 15
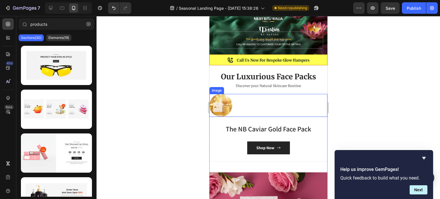
click at [253, 97] on link at bounding box center [268, 105] width 118 height 23
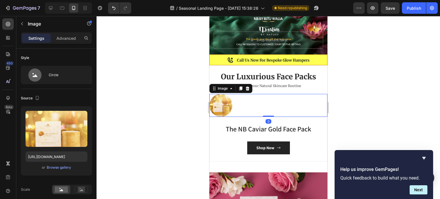
click at [160, 81] on div at bounding box center [267, 107] width 343 height 183
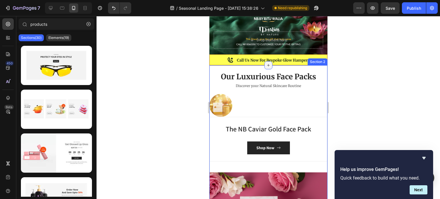
click at [266, 63] on icon at bounding box center [268, 65] width 5 height 5
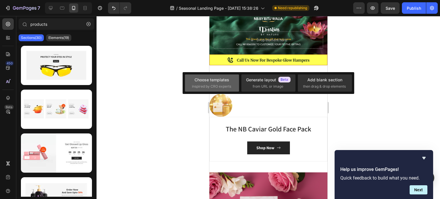
click at [231, 77] on div "Choose templates inspired by CRO experts" at bounding box center [212, 83] width 40 height 12
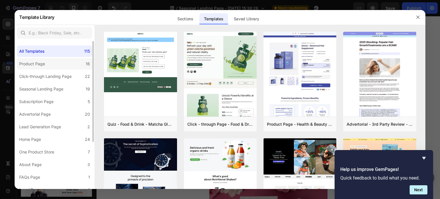
click at [62, 66] on label "Product Page 16" at bounding box center [54, 63] width 75 height 11
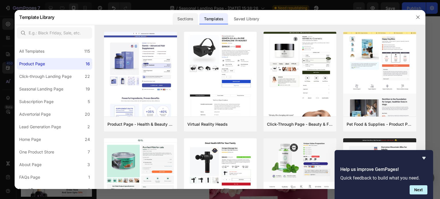
click at [197, 22] on div "Sections" at bounding box center [185, 18] width 25 height 11
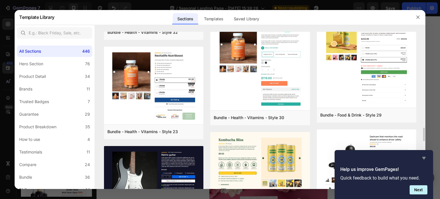
scroll to position [1005, 0]
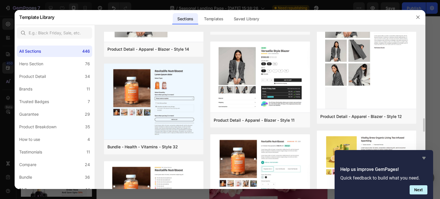
click at [423, 157] on icon "Hide survey" at bounding box center [423, 158] width 3 height 3
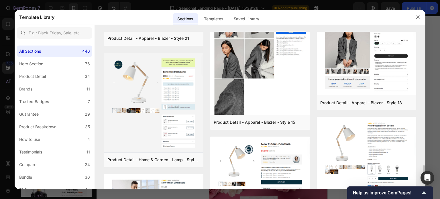
scroll to position [1635, 0]
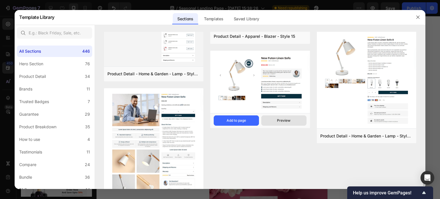
click at [294, 123] on button "Preview" at bounding box center [283, 120] width 45 height 10
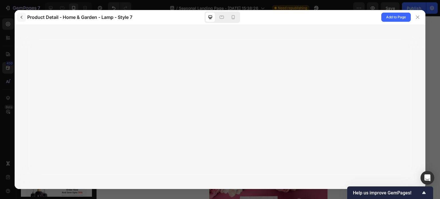
click at [23, 17] on icon "button" at bounding box center [21, 17] width 5 height 5
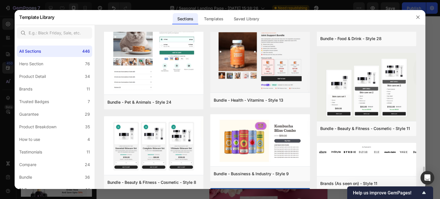
scroll to position [1956, 0]
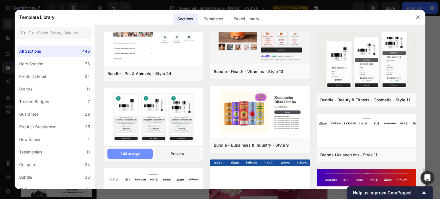
click at [141, 151] on button "Add to page" at bounding box center [129, 154] width 45 height 10
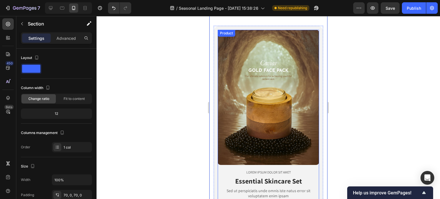
scroll to position [0, 0]
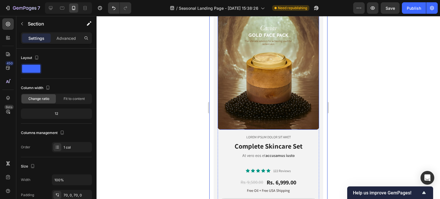
click at [292, 83] on img at bounding box center [267, 62] width 101 height 135
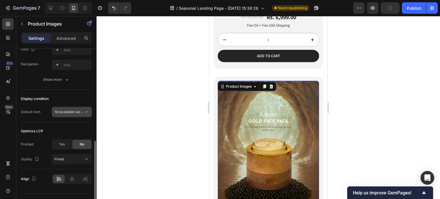
scroll to position [155, 0]
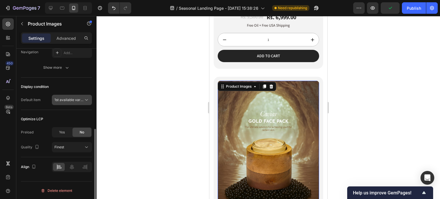
click at [68, 102] on button "1st available variant" at bounding box center [72, 100] width 40 height 10
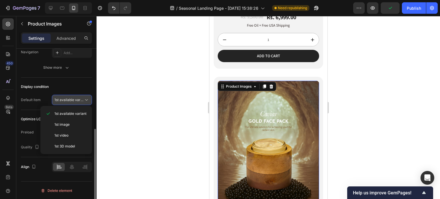
click at [68, 102] on div "1st available variant" at bounding box center [71, 100] width 35 height 6
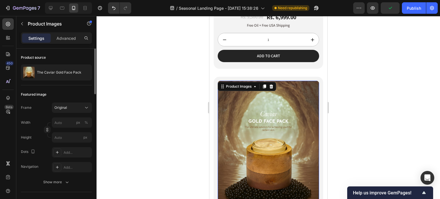
scroll to position [0, 0]
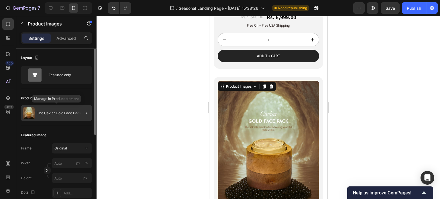
click at [61, 117] on div "The Caviar Gold Face Pack" at bounding box center [56, 113] width 71 height 16
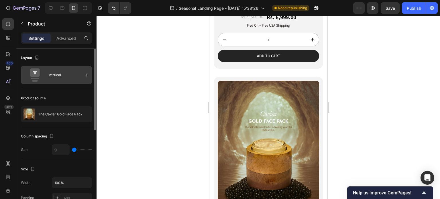
click at [48, 74] on div "Vertical" at bounding box center [56, 75] width 71 height 18
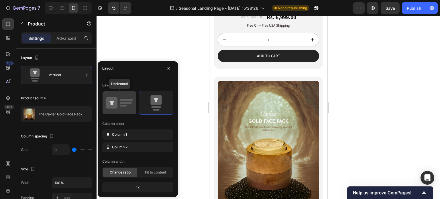
click at [121, 100] on rect at bounding box center [126, 100] width 13 height 2
type input "30"
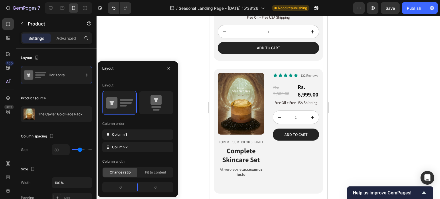
scroll to position [286, 0]
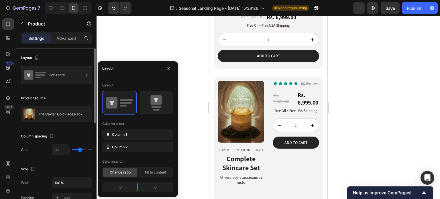
type input "23"
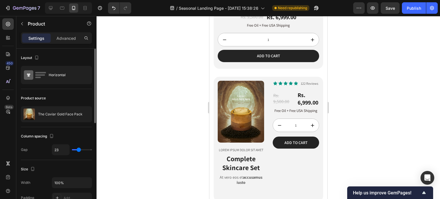
type input "19"
type input "15"
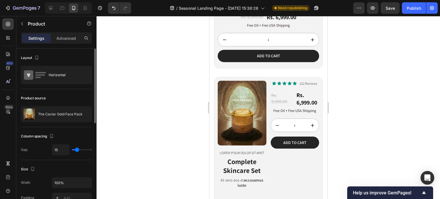
type input "12"
type input "11"
type input "10"
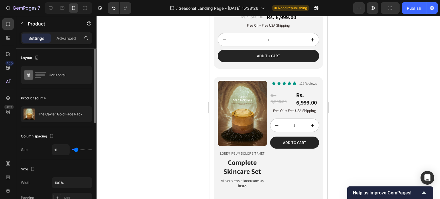
type input "10"
type input "7"
type input "6"
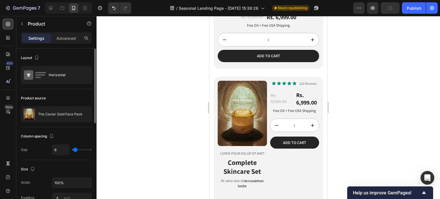
type input "5"
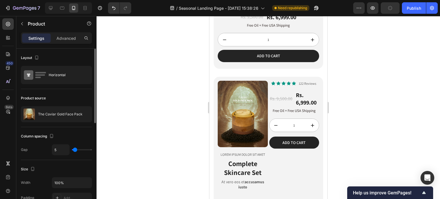
type input "4"
type input "0"
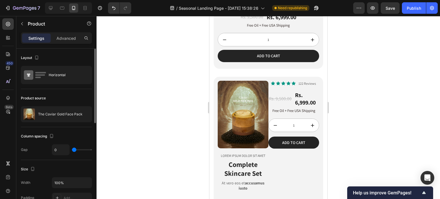
type input "1"
type input "6"
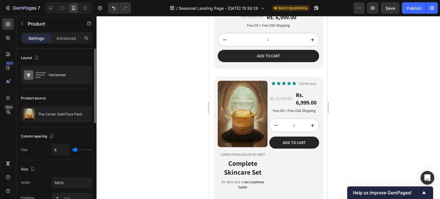
type input "13"
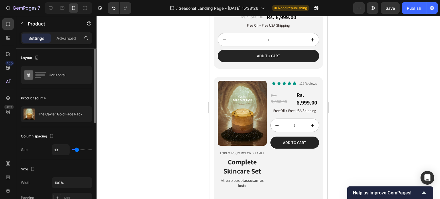
type input "13"
click at [77, 150] on input "range" at bounding box center [82, 149] width 20 height 1
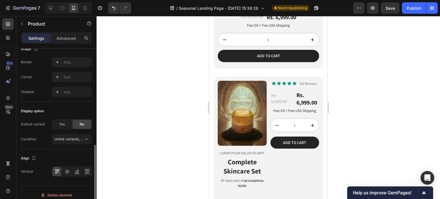
scroll to position [205, 0]
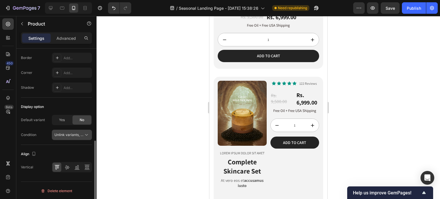
click at [72, 137] on button "Unlink variants, quantity <br> between same products" at bounding box center [72, 135] width 40 height 10
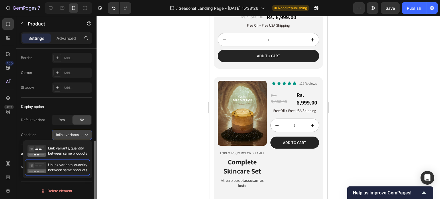
click at [72, 137] on button "Unlink variants, quantity <br> between same products" at bounding box center [72, 135] width 40 height 10
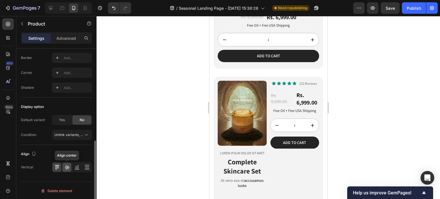
click at [67, 168] on icon at bounding box center [67, 167] width 6 height 6
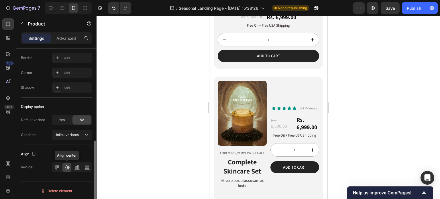
click at [64, 168] on div at bounding box center [66, 167] width 9 height 9
click at [61, 168] on div at bounding box center [56, 167] width 9 height 9
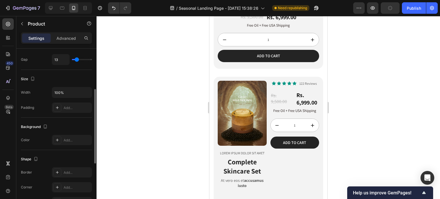
scroll to position [0, 0]
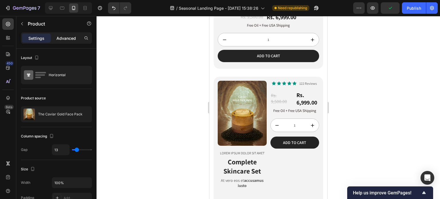
click at [72, 36] on p "Advanced" at bounding box center [65, 38] width 19 height 6
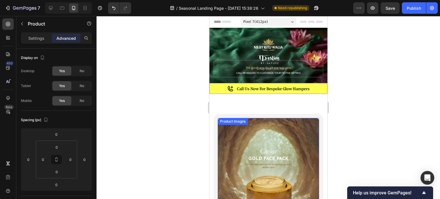
click at [264, 119] on img at bounding box center [267, 185] width 101 height 135
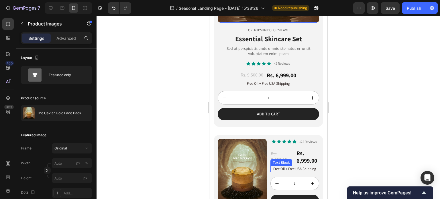
scroll to position [258, 0]
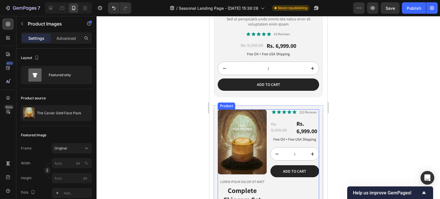
click at [267, 109] on div "Product Images Lorem ipsum dolor sit amet Text Block Complete Skincare Set Head…" at bounding box center [267, 167] width 101 height 117
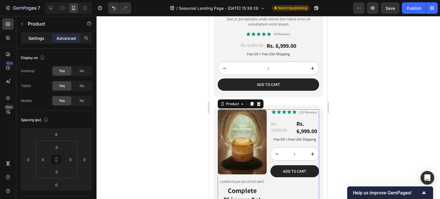
click at [44, 38] on p "Settings" at bounding box center [36, 38] width 16 height 6
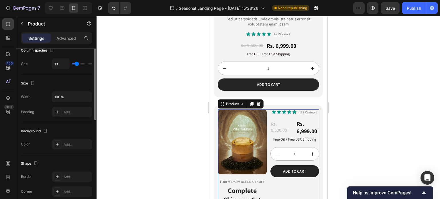
scroll to position [57, 0]
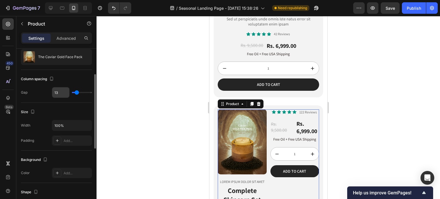
click at [66, 95] on input "13" at bounding box center [60, 92] width 17 height 10
click at [65, 94] on input "13" at bounding box center [60, 92] width 17 height 10
type input "12"
type input "11"
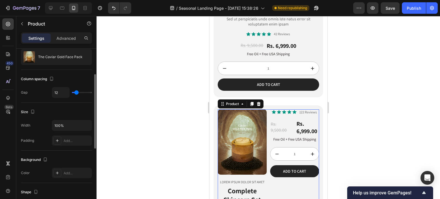
type input "11"
type input "10"
type input "9"
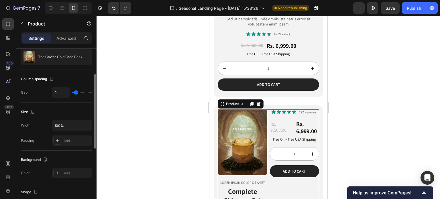
type input "3"
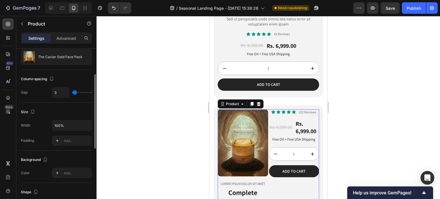
type input "0"
type input "1"
type input "5"
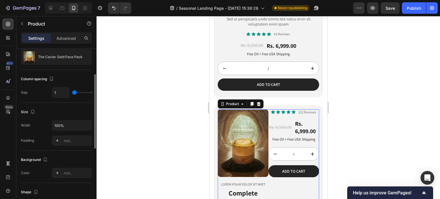
type input "5"
type input "11"
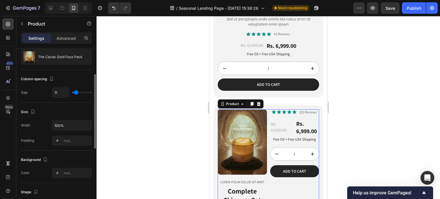
type input "12"
type input "10"
type input "9"
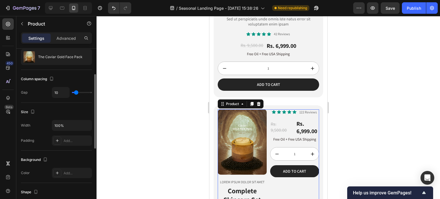
type input "9"
type input "6"
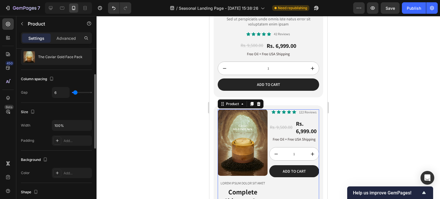
type input "10"
click at [76, 93] on input "range" at bounding box center [82, 92] width 20 height 1
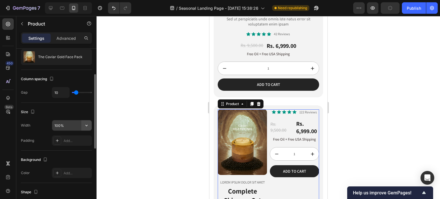
click at [85, 125] on icon "button" at bounding box center [87, 126] width 6 height 6
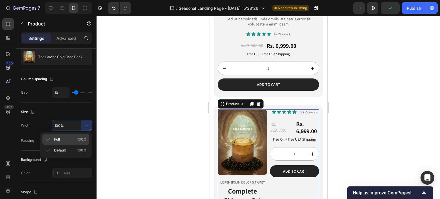
click at [69, 143] on div "Full 100%" at bounding box center [65, 139] width 47 height 11
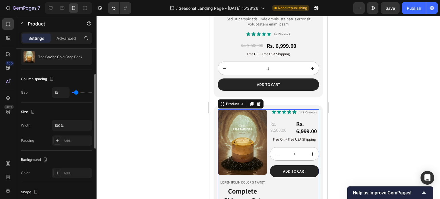
click at [74, 131] on div "Width 100% Padding Add..." at bounding box center [56, 133] width 71 height 26
click at [77, 126] on input "100%" at bounding box center [72, 125] width 40 height 10
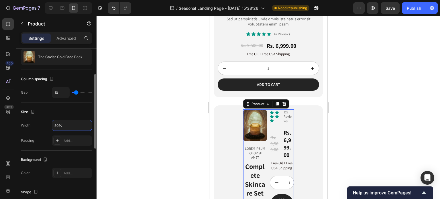
drag, startPoint x: 60, startPoint y: 125, endPoint x: 51, endPoint y: 126, distance: 9.7
click at [51, 126] on div "Width 50%" at bounding box center [56, 125] width 71 height 11
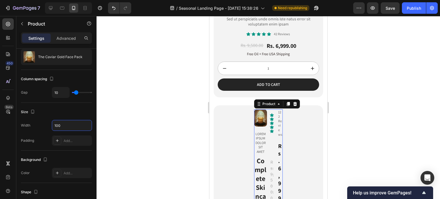
type input "100"
click at [107, 124] on div at bounding box center [267, 107] width 343 height 183
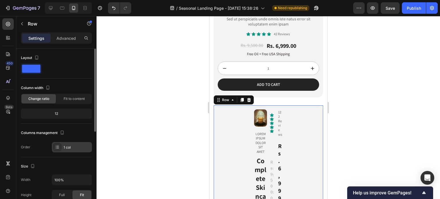
click at [68, 146] on div "1 col" at bounding box center [77, 147] width 27 height 5
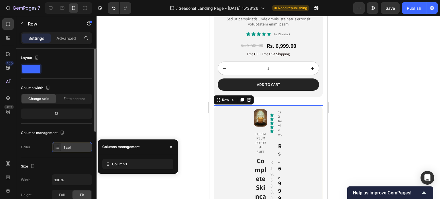
click at [68, 147] on div "1 col" at bounding box center [77, 147] width 27 height 5
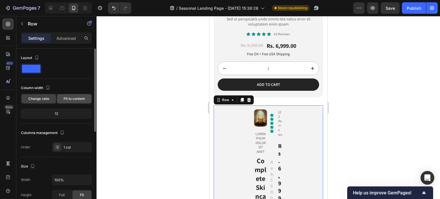
click at [68, 102] on div "Fit to content" at bounding box center [74, 98] width 34 height 9
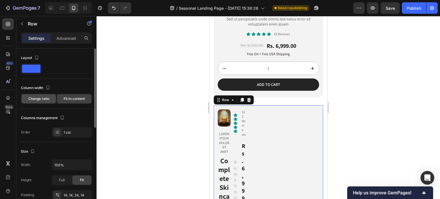
click at [48, 100] on span "Change ratio" at bounding box center [38, 98] width 21 height 5
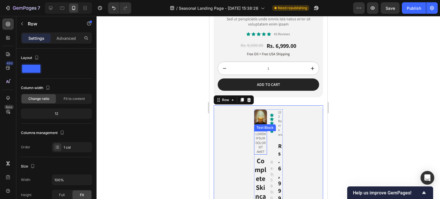
click at [263, 137] on p "Lorem ipsum dolor sit amet" at bounding box center [260, 143] width 12 height 22
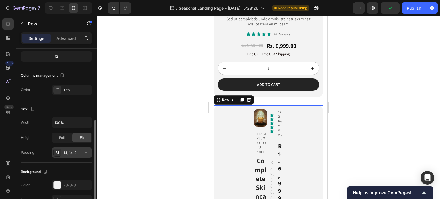
scroll to position [86, 0]
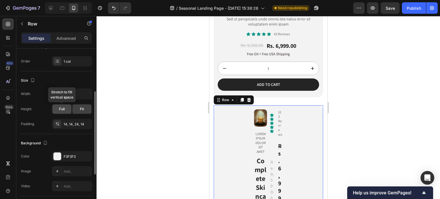
click at [66, 111] on div "Full" at bounding box center [61, 109] width 19 height 9
click at [76, 108] on div "Fit" at bounding box center [81, 109] width 19 height 9
click at [77, 93] on input "100%" at bounding box center [72, 94] width 40 height 10
click at [87, 96] on icon "button" at bounding box center [87, 94] width 6 height 6
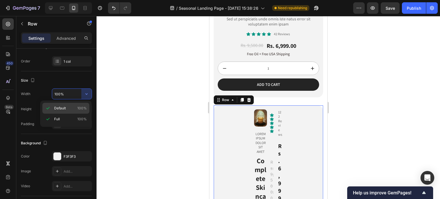
click at [74, 107] on p "Default 100%" at bounding box center [70, 108] width 33 height 5
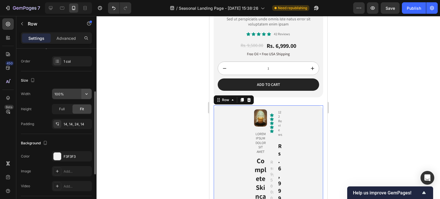
click at [87, 92] on icon "button" at bounding box center [87, 94] width 6 height 6
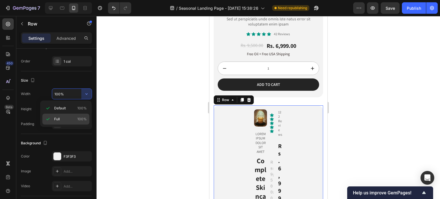
click at [66, 117] on p "Full 100%" at bounding box center [70, 119] width 33 height 5
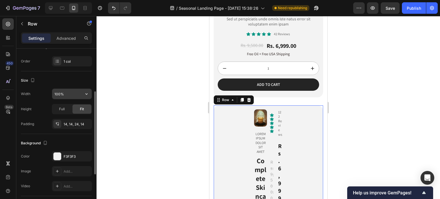
click at [84, 94] on icon "button" at bounding box center [87, 94] width 6 height 6
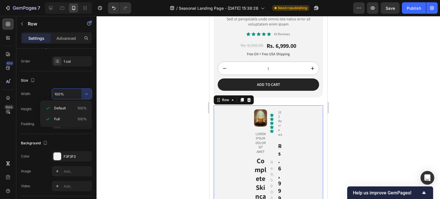
click at [63, 85] on div "Size Width 100% Height Full Fit Padding 14, 14, 24, 14" at bounding box center [56, 102] width 71 height 63
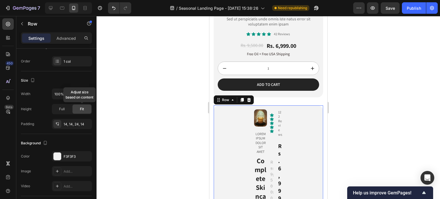
scroll to position [143, 0]
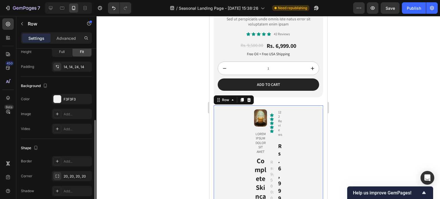
click at [270, 125] on icon at bounding box center [271, 127] width 4 height 4
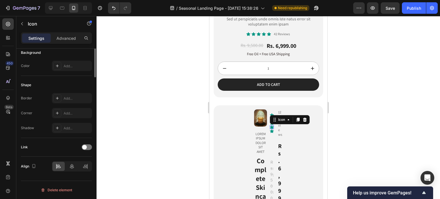
scroll to position [0, 0]
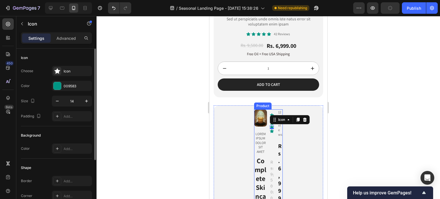
click at [260, 116] on img at bounding box center [260, 117] width 13 height 17
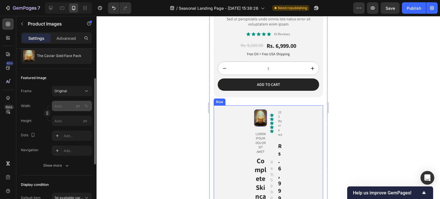
scroll to position [115, 0]
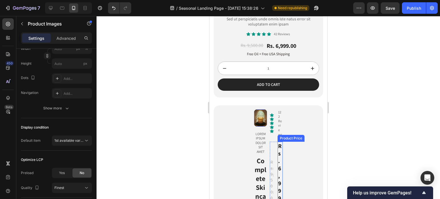
click at [277, 142] on div "Rs. 6,999.00" at bounding box center [279, 183] width 5 height 83
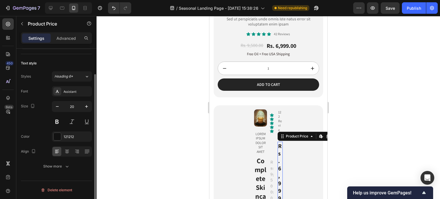
scroll to position [0, 0]
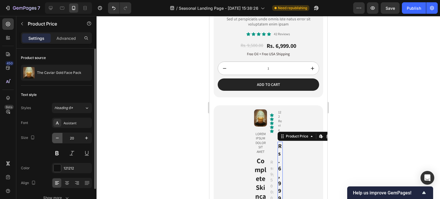
click at [60, 137] on icon "button" at bounding box center [57, 138] width 6 height 6
type input "17"
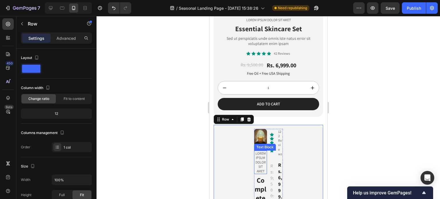
scroll to position [229, 0]
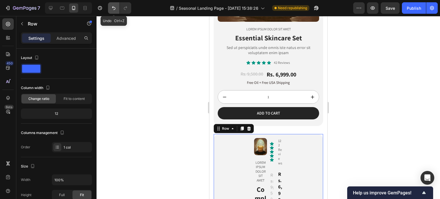
click at [115, 9] on icon "Undo/Redo" at bounding box center [114, 8] width 6 height 6
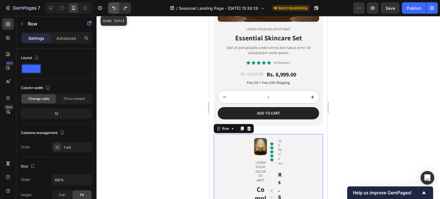
click at [115, 9] on icon "Undo/Redo" at bounding box center [114, 8] width 6 height 6
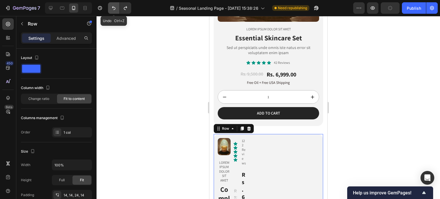
click at [115, 9] on icon "Undo/Redo" at bounding box center [114, 8] width 6 height 6
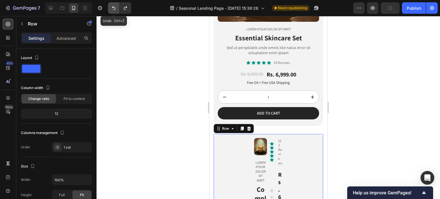
click at [115, 9] on icon "Undo/Redo" at bounding box center [114, 8] width 6 height 6
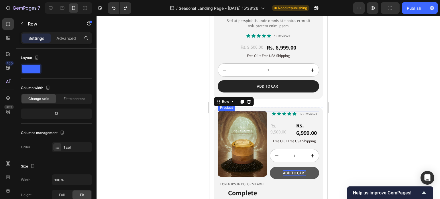
scroll to position [286, 0]
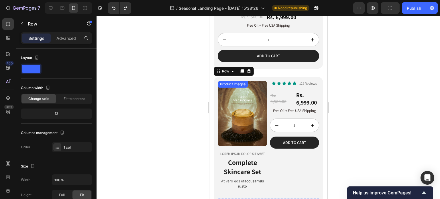
click at [255, 105] on img at bounding box center [241, 114] width 49 height 66
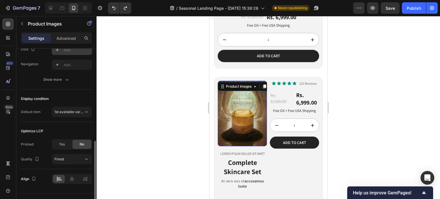
scroll to position [155, 0]
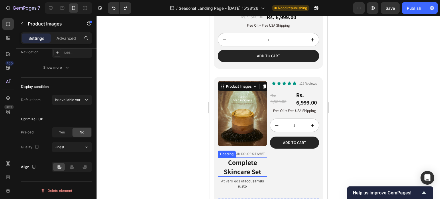
click at [254, 157] on h2 "Complete Skincare Set" at bounding box center [241, 166] width 49 height 19
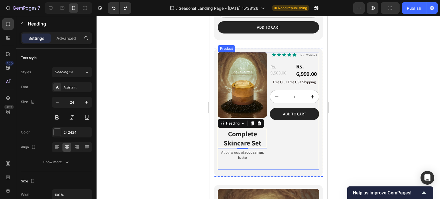
scroll to position [286, 0]
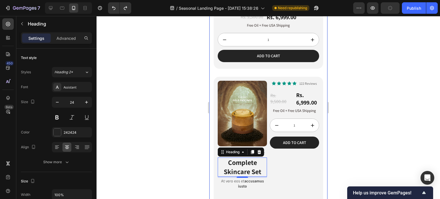
click at [171, 131] on div at bounding box center [267, 107] width 343 height 183
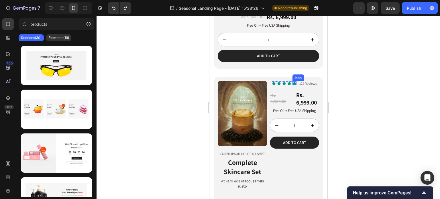
click at [292, 81] on icon at bounding box center [294, 83] width 4 height 4
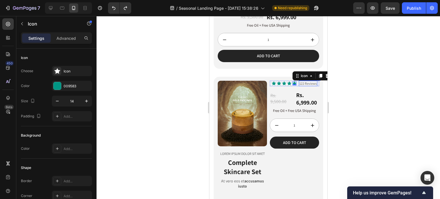
click at [307, 81] on p "122 Reviews" at bounding box center [307, 83] width 17 height 5
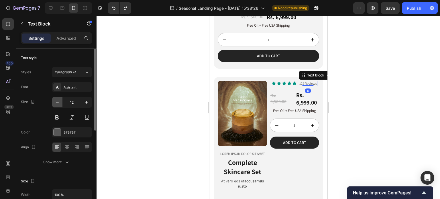
click at [60, 105] on button "button" at bounding box center [57, 102] width 10 height 10
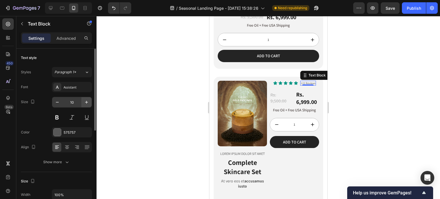
click at [81, 102] on button "button" at bounding box center [86, 102] width 10 height 10
click at [82, 102] on button "button" at bounding box center [86, 102] width 10 height 10
type input "12"
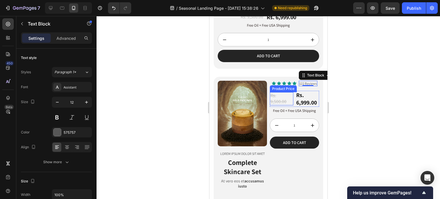
click at [283, 99] on div "Rs. 9,500.00" at bounding box center [280, 98] width 23 height 13
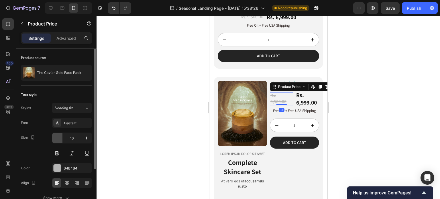
click at [60, 137] on button "button" at bounding box center [57, 138] width 10 height 10
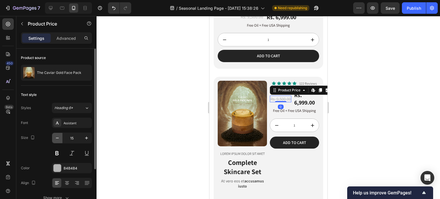
click at [60, 137] on button "button" at bounding box center [57, 138] width 10 height 10
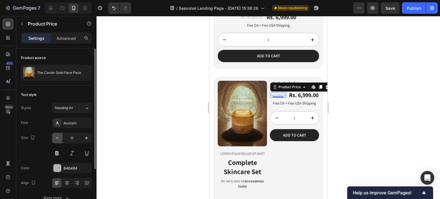
click at [60, 137] on button "button" at bounding box center [57, 138] width 10 height 10
type input "8"
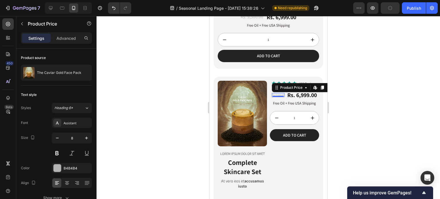
click at [358, 84] on div at bounding box center [267, 107] width 343 height 183
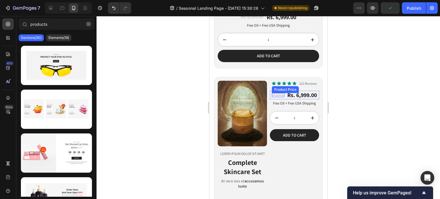
click at [273, 93] on div "Rs. 9,500.00" at bounding box center [277, 95] width 13 height 4
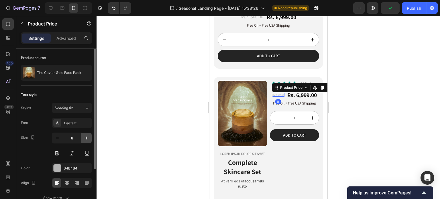
click at [87, 137] on icon "button" at bounding box center [86, 138] width 3 height 3
click at [61, 138] on button "button" at bounding box center [57, 138] width 10 height 10
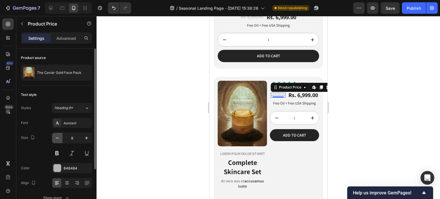
click at [61, 138] on button "button" at bounding box center [57, 138] width 10 height 10
click at [83, 135] on button "button" at bounding box center [86, 138] width 10 height 10
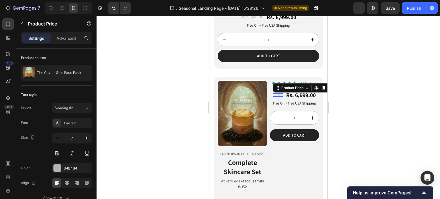
type input "8"
click at [172, 90] on div at bounding box center [267, 107] width 343 height 183
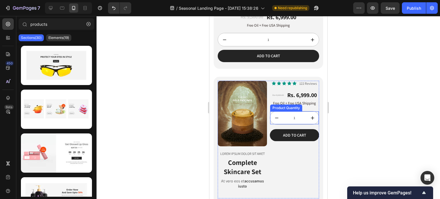
click at [279, 116] on button "decrement" at bounding box center [276, 117] width 13 height 13
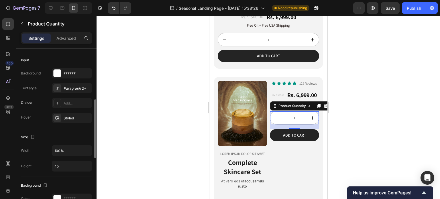
scroll to position [229, 0]
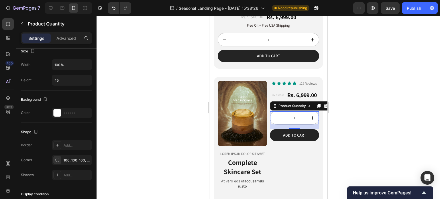
click at [198, 120] on div at bounding box center [267, 107] width 343 height 183
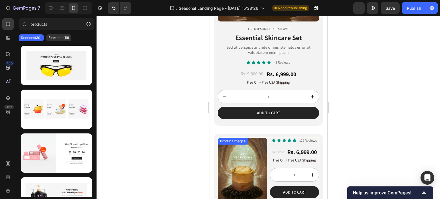
scroll to position [286, 0]
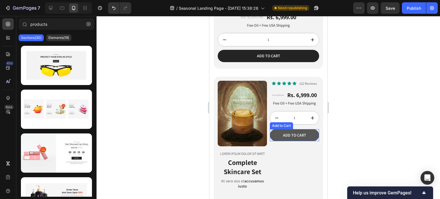
click at [271, 134] on button "Add to cart" at bounding box center [293, 135] width 49 height 12
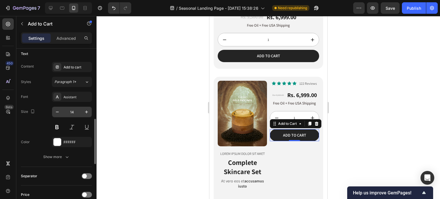
scroll to position [229, 0]
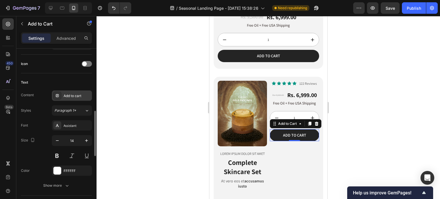
click at [72, 96] on div "Add to cart" at bounding box center [77, 95] width 27 height 5
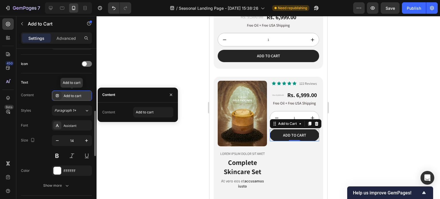
click at [72, 96] on div "Add to cart" at bounding box center [77, 95] width 27 height 5
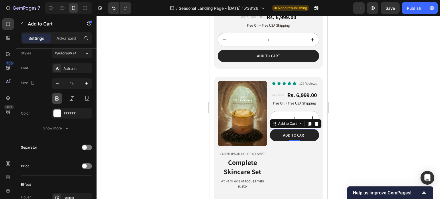
scroll to position [372, 0]
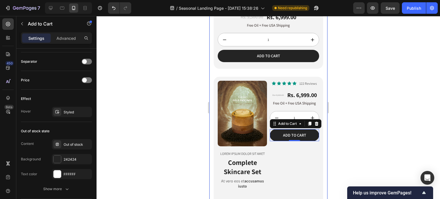
click at [180, 124] on div at bounding box center [267, 107] width 343 height 183
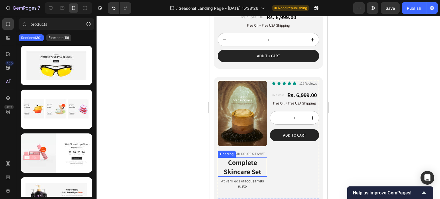
click at [261, 162] on h2 "Complete Skincare Set" at bounding box center [241, 166] width 49 height 19
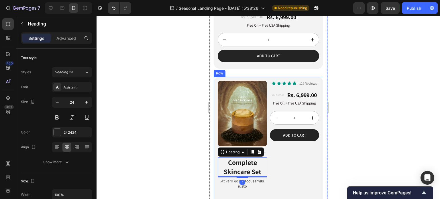
click at [176, 121] on div at bounding box center [267, 107] width 343 height 183
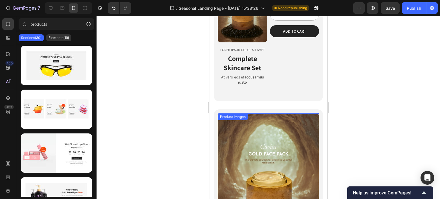
scroll to position [344, 0]
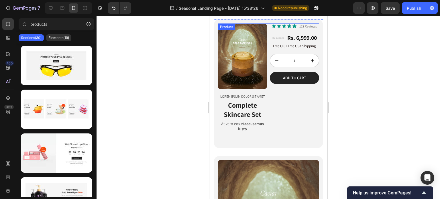
click at [269, 92] on div "Icon Icon Icon Icon Icon Icon List 122 Reviews Text Block Row Rs. 9,500.00 Prod…" at bounding box center [293, 82] width 49 height 118
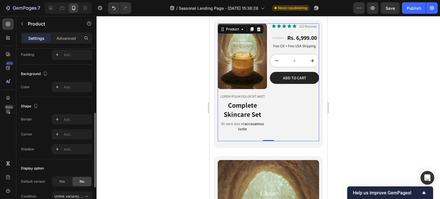
scroll to position [205, 0]
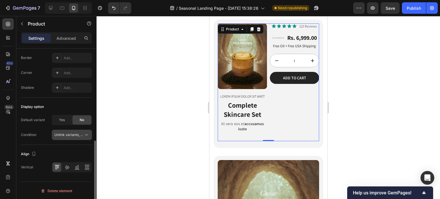
click at [76, 133] on span "Unlink variants, quantity <br> between same products" at bounding box center [98, 135] width 88 height 4
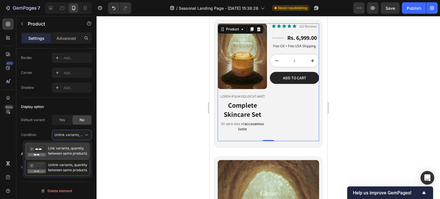
click at [71, 149] on span "Link variants, quantity between same products" at bounding box center [67, 151] width 39 height 10
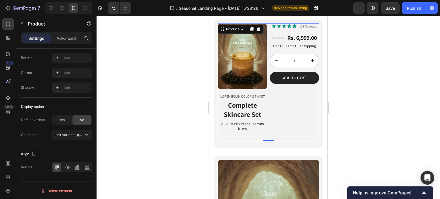
click at [188, 114] on div at bounding box center [267, 107] width 343 height 183
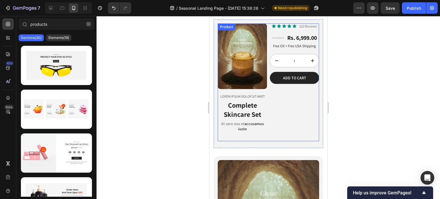
click at [293, 94] on div "Icon Icon Icon Icon Icon Icon List 122 Reviews Text Block Row Rs. 9,500.00 Prod…" at bounding box center [293, 82] width 49 height 118
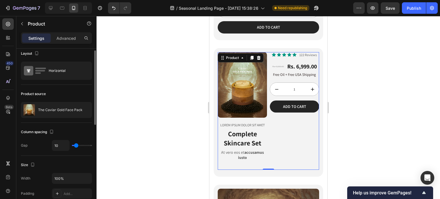
scroll to position [0, 0]
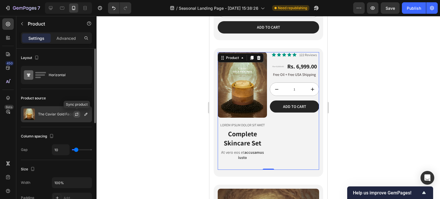
click at [77, 116] on icon "button" at bounding box center [76, 114] width 5 height 5
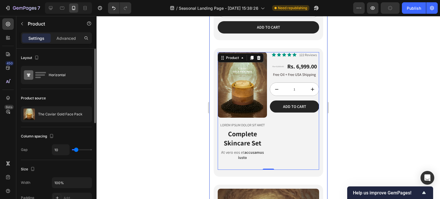
click at [184, 92] on div at bounding box center [267, 107] width 343 height 183
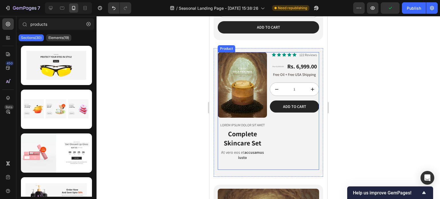
click at [275, 121] on div "Icon Icon Icon Icon Icon Icon List 122 Reviews Text Block Row Rs. 9,500.00 Prod…" at bounding box center [293, 111] width 49 height 118
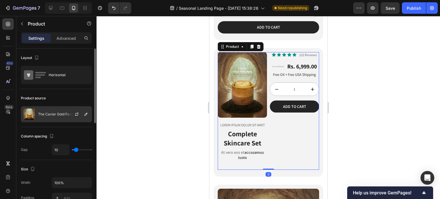
click at [57, 113] on p "The Caviar Gold Face Pack" at bounding box center [60, 114] width 44 height 4
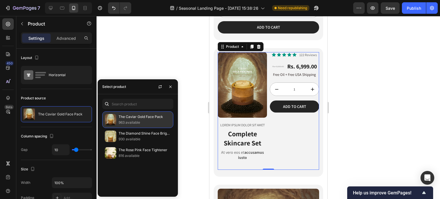
click at [144, 118] on p "The Caviar Gold Face Pack" at bounding box center [145, 117] width 52 height 6
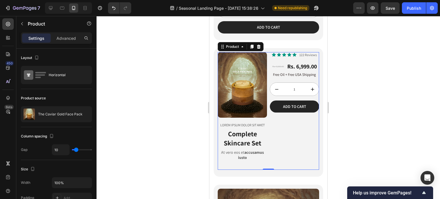
click at [181, 53] on div at bounding box center [267, 107] width 343 height 183
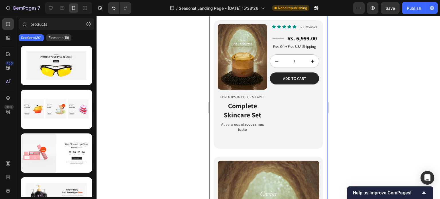
scroll to position [372, 0]
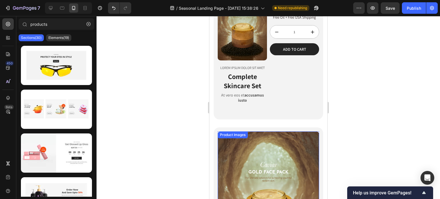
click at [273, 141] on img at bounding box center [267, 198] width 101 height 135
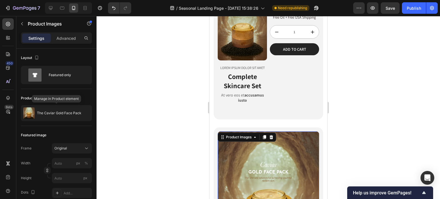
drag, startPoint x: 70, startPoint y: 113, endPoint x: 105, endPoint y: 119, distance: 35.1
click at [70, 113] on p "The Caviar Gold Face Pack" at bounding box center [59, 113] width 44 height 4
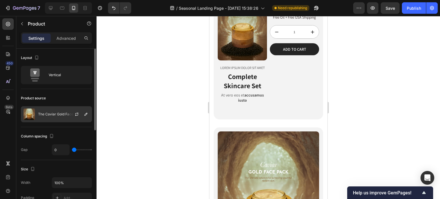
click at [61, 115] on p "The Caviar Gold Face Pack" at bounding box center [60, 114] width 44 height 4
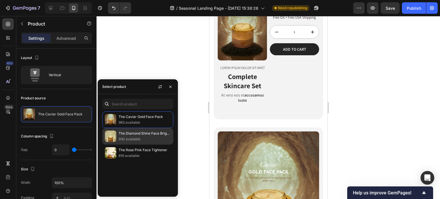
click at [127, 138] on p "930 available" at bounding box center [145, 139] width 52 height 6
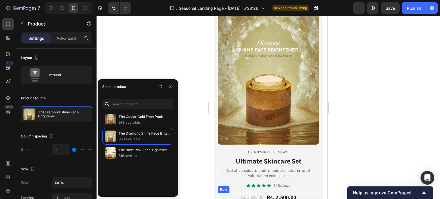
scroll to position [573, 0]
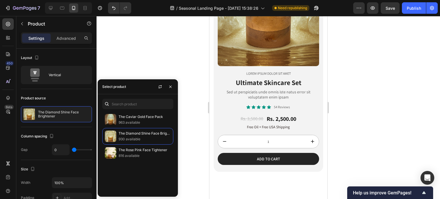
click at [184, 60] on div at bounding box center [267, 107] width 343 height 183
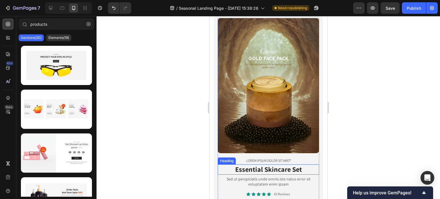
scroll to position [57, 0]
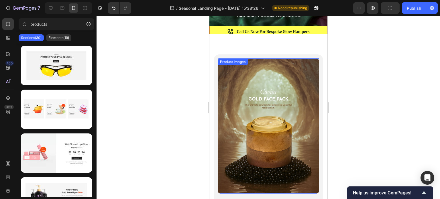
click at [270, 65] on img at bounding box center [267, 125] width 101 height 135
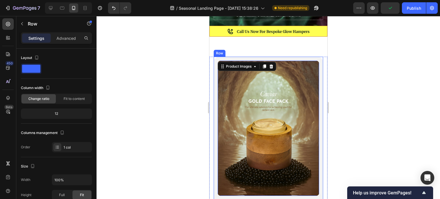
click at [216, 88] on div "Product Images 16 Lorem ipsum dolor sit amet Text Block Essential Skincare Set …" at bounding box center [267, 178] width 109 height 243
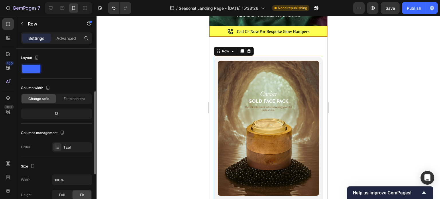
scroll to position [115, 0]
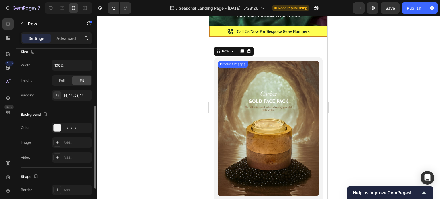
click at [252, 101] on img at bounding box center [267, 128] width 101 height 135
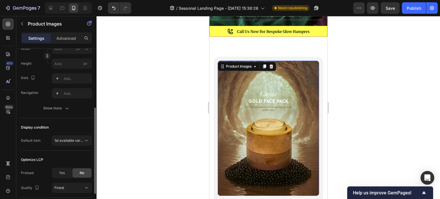
scroll to position [0, 0]
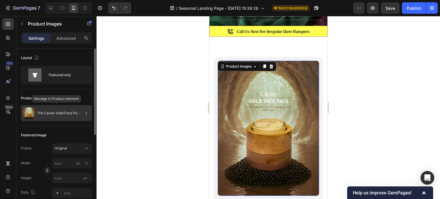
click at [56, 111] on div "The Caviar Gold Face Pack" at bounding box center [56, 113] width 71 height 16
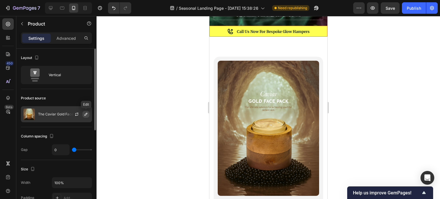
click at [85, 115] on icon "button" at bounding box center [86, 114] width 5 height 5
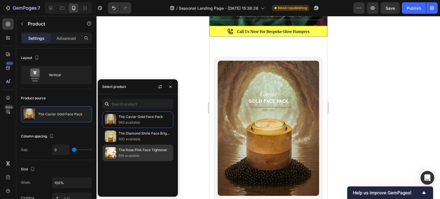
click at [137, 152] on p "The Rose Pink Face Tightener" at bounding box center [145, 150] width 52 height 6
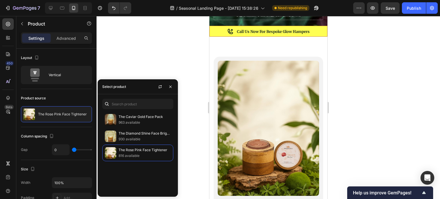
click at [170, 73] on div at bounding box center [267, 107] width 343 height 183
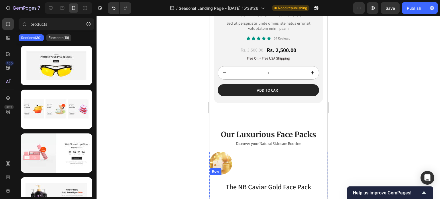
scroll to position [659, 0]
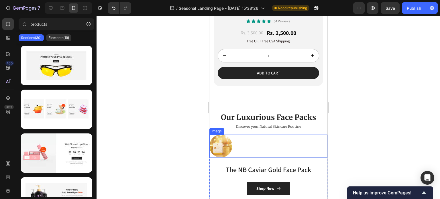
click at [237, 135] on link at bounding box center [268, 146] width 118 height 23
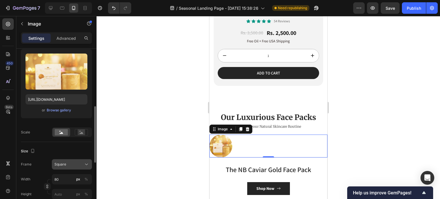
scroll to position [86, 0]
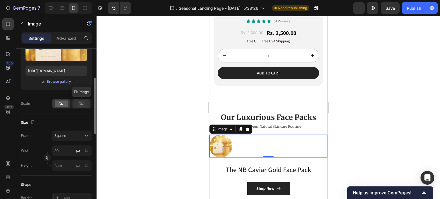
click at [80, 107] on div at bounding box center [81, 103] width 18 height 9
click at [65, 106] on rect at bounding box center [61, 104] width 13 height 6
click at [68, 136] on div "Square" at bounding box center [68, 135] width 28 height 5
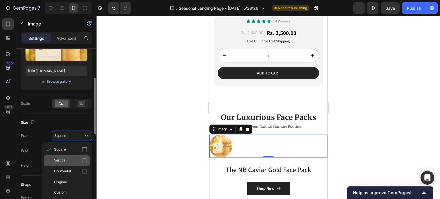
click at [63, 159] on span "Vertical" at bounding box center [60, 161] width 12 height 6
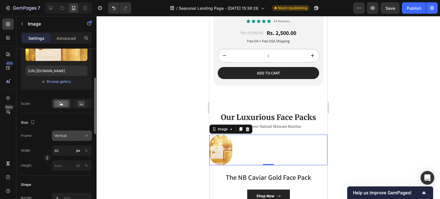
click at [69, 132] on button "Vertical" at bounding box center [72, 136] width 40 height 10
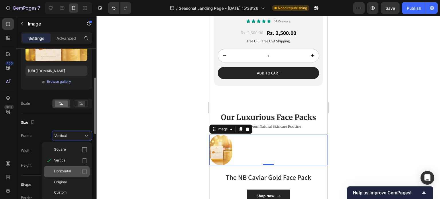
click at [69, 173] on span "Horizontal" at bounding box center [62, 172] width 17 height 6
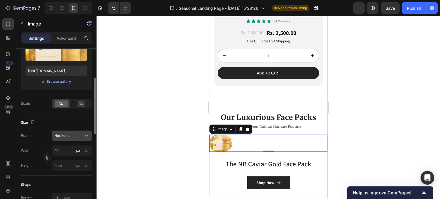
click at [73, 138] on button "Horizontal" at bounding box center [72, 136] width 40 height 10
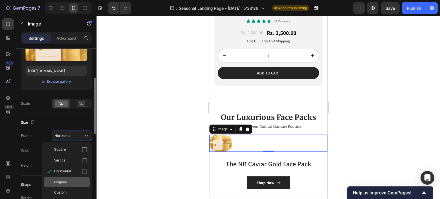
click at [73, 181] on div "Original" at bounding box center [70, 182] width 33 height 5
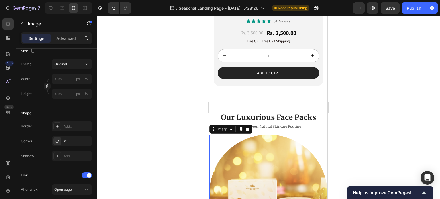
scroll to position [258, 0]
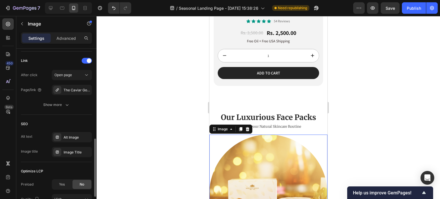
click at [266, 167] on img at bounding box center [268, 194] width 118 height 118
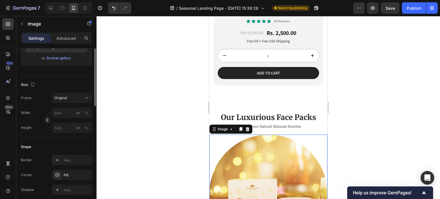
scroll to position [81, 0]
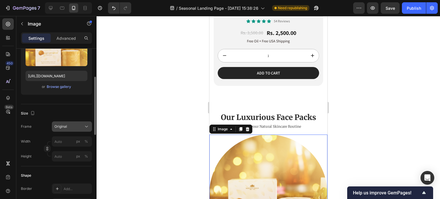
click at [64, 129] on div "Original" at bounding box center [71, 127] width 35 height 6
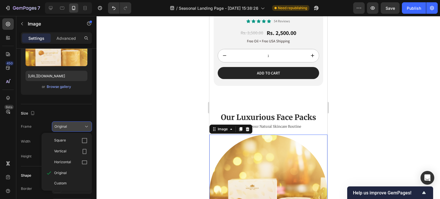
click at [64, 129] on div "Original" at bounding box center [71, 127] width 35 height 6
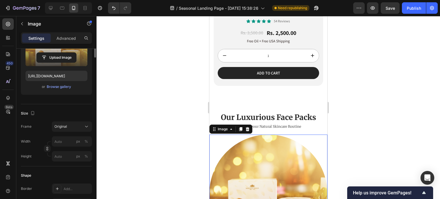
scroll to position [0, 0]
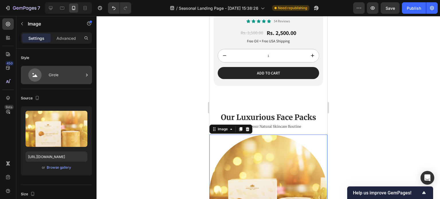
click at [70, 84] on div "Circle" at bounding box center [56, 75] width 71 height 18
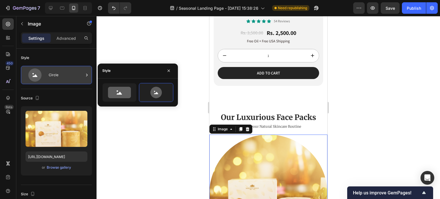
click at [70, 84] on div "Circle" at bounding box center [56, 75] width 71 height 18
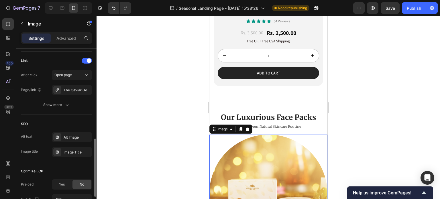
scroll to position [310, 0]
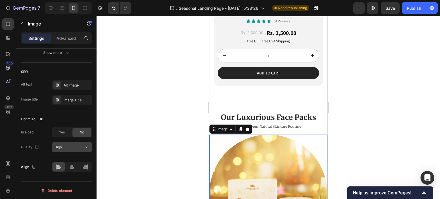
click at [74, 146] on div "High" at bounding box center [68, 147] width 29 height 5
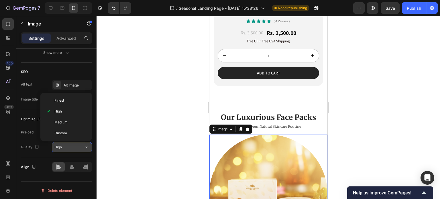
click at [74, 146] on div "High" at bounding box center [68, 147] width 29 height 5
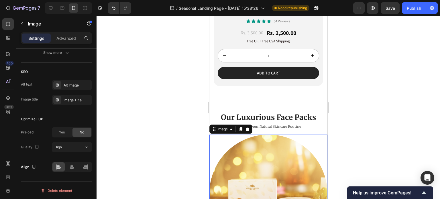
scroll to position [281, 0]
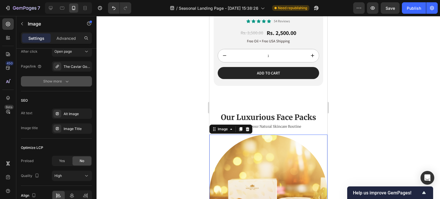
click at [67, 81] on icon "button" at bounding box center [67, 82] width 3 height 2
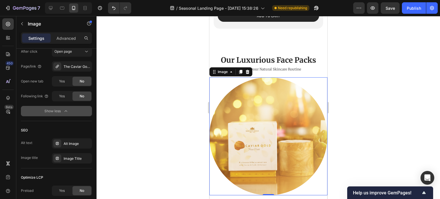
scroll to position [224, 0]
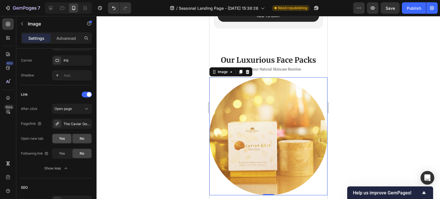
click at [67, 141] on div "Yes" at bounding box center [61, 138] width 19 height 9
click at [64, 153] on span "Yes" at bounding box center [62, 153] width 6 height 5
click at [80, 153] on span "No" at bounding box center [82, 153] width 5 height 5
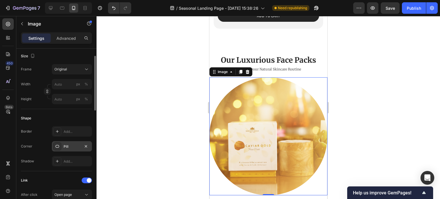
scroll to position [109, 0]
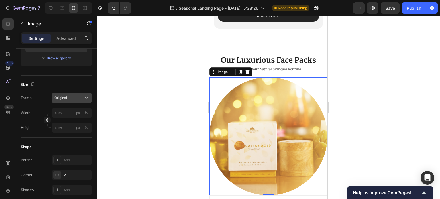
click at [78, 95] on div "Original" at bounding box center [71, 98] width 35 height 6
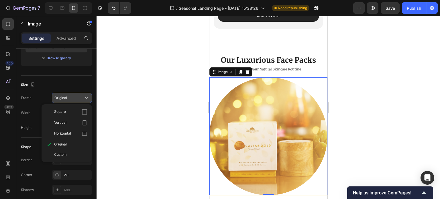
click at [78, 95] on div "Original" at bounding box center [71, 98] width 35 height 6
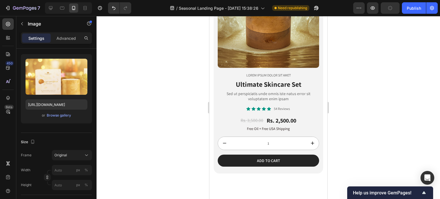
scroll to position [544, 0]
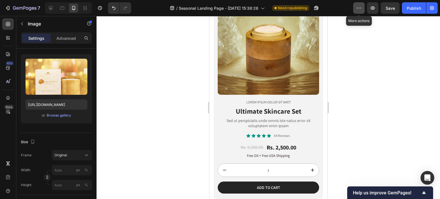
click at [359, 12] on button "button" at bounding box center [358, 7] width 11 height 11
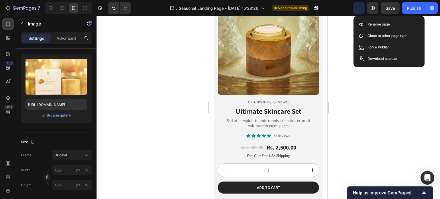
click at [345, 38] on div at bounding box center [267, 107] width 343 height 183
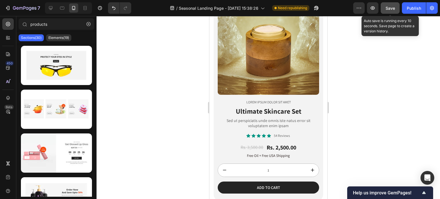
click at [395, 10] on button "Save" at bounding box center [390, 7] width 19 height 11
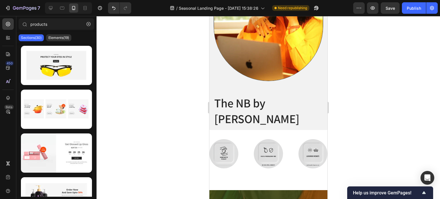
drag, startPoint x: 324, startPoint y: 105, endPoint x: 537, endPoint y: 46, distance: 220.5
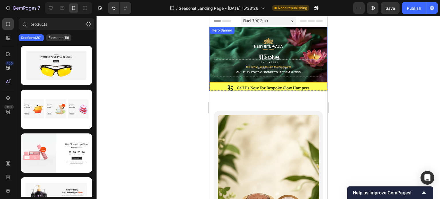
scroll to position [0, 0]
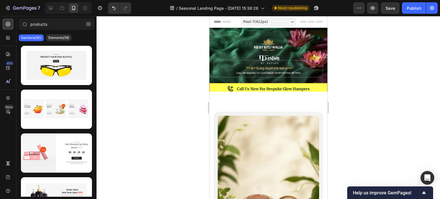
click at [164, 89] on div at bounding box center [267, 107] width 343 height 183
